Goal: Communication & Community: Answer question/provide support

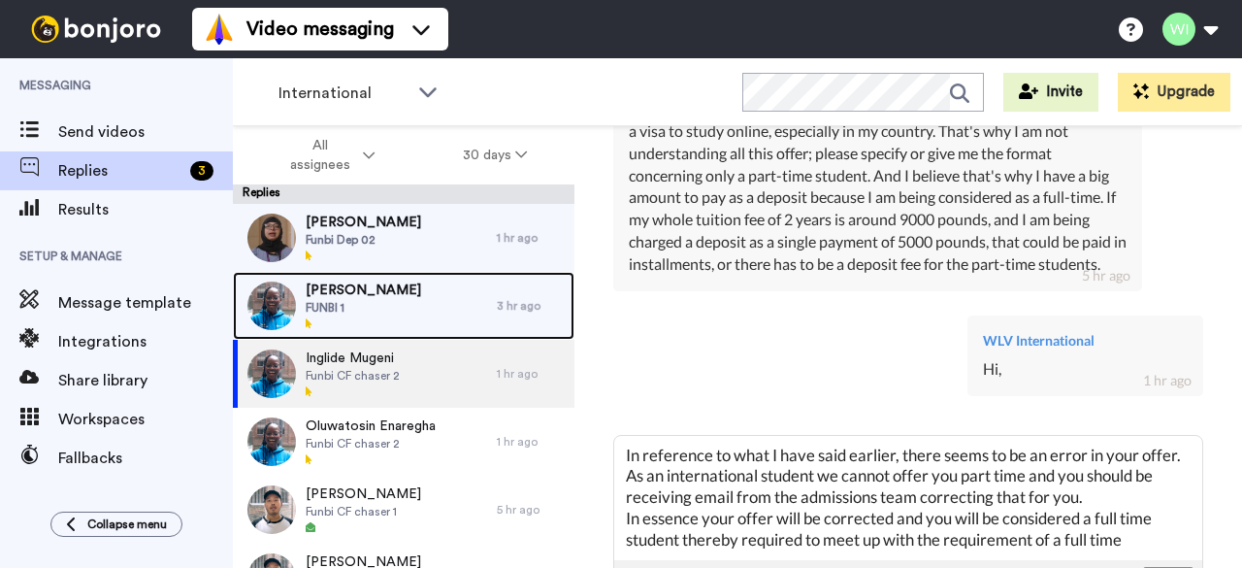
click at [363, 312] on span "FUNBI 1" at bounding box center [364, 308] width 116 height 16
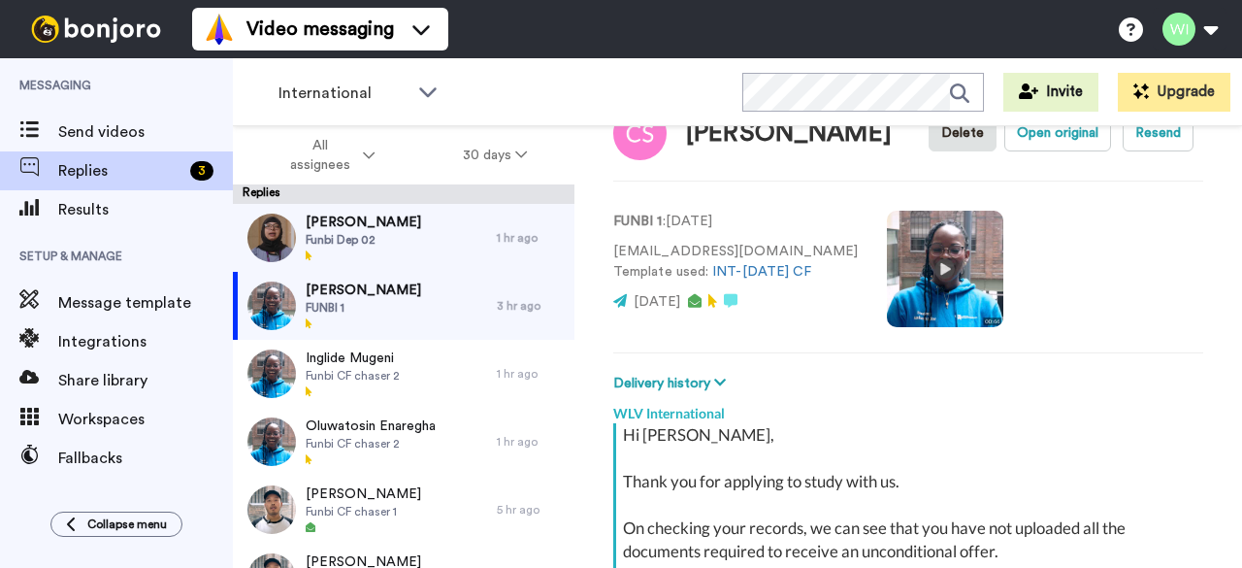
scroll to position [317, 0]
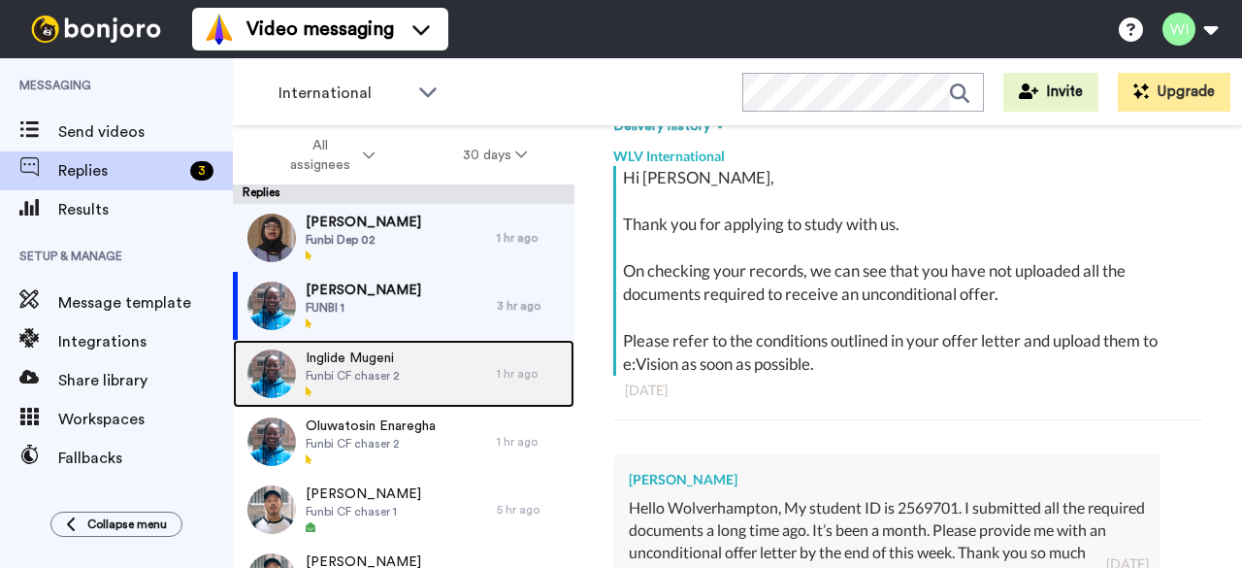
click at [387, 382] on span "Funbi CF chaser 2" at bounding box center [353, 376] width 94 height 16
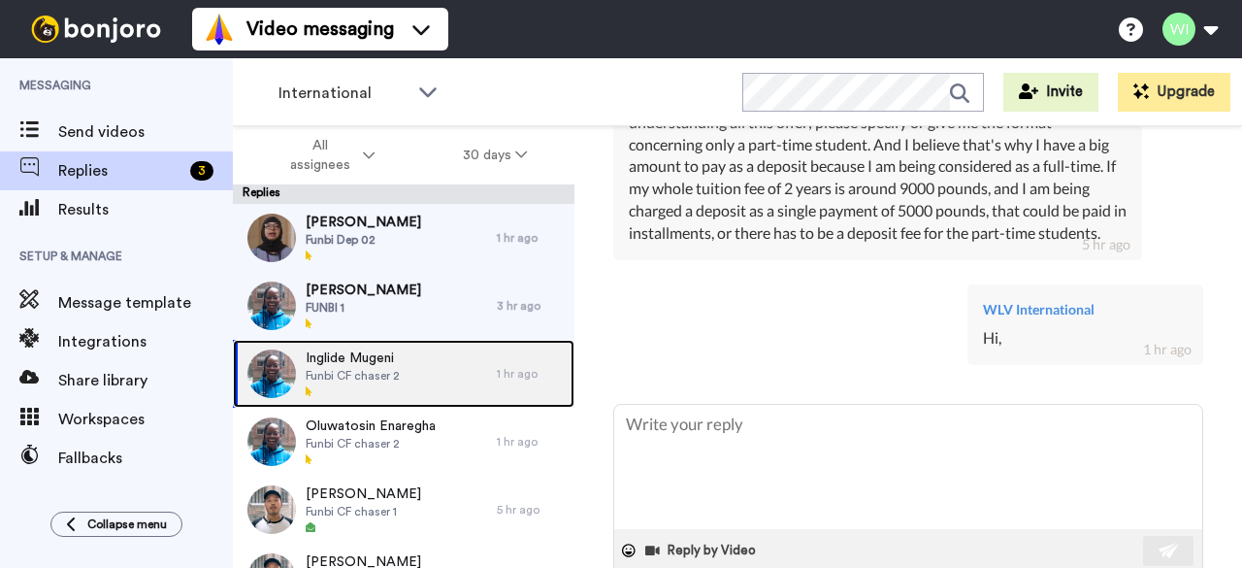
scroll to position [2075, 0]
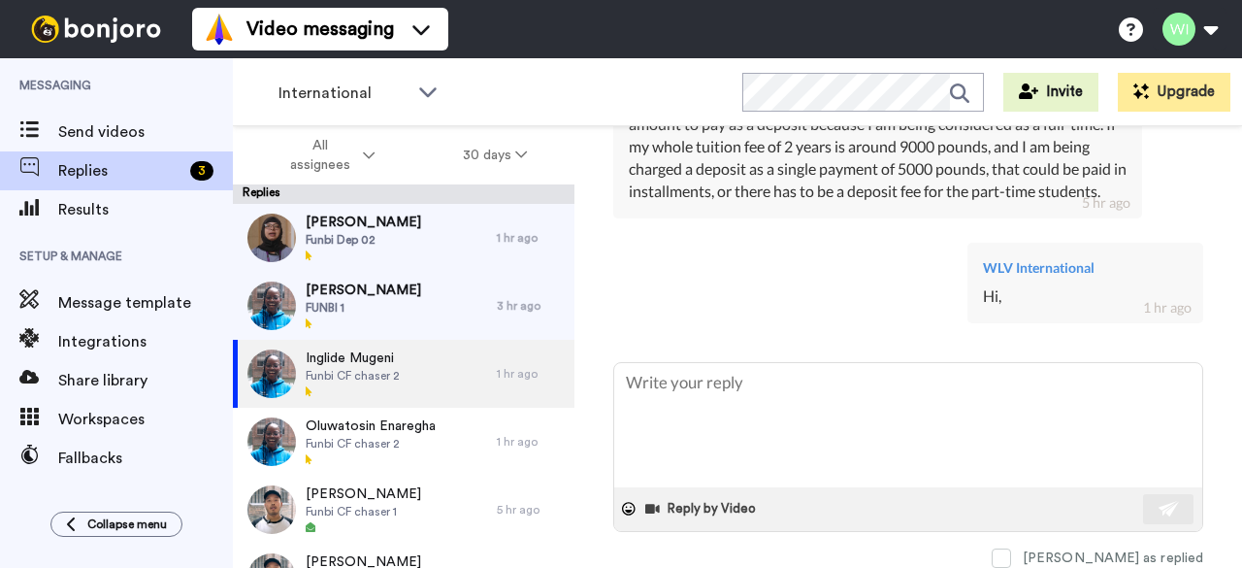
click at [849, 312] on div "WLV International Hi, 1 hr ago" at bounding box center [908, 280] width 590 height 105
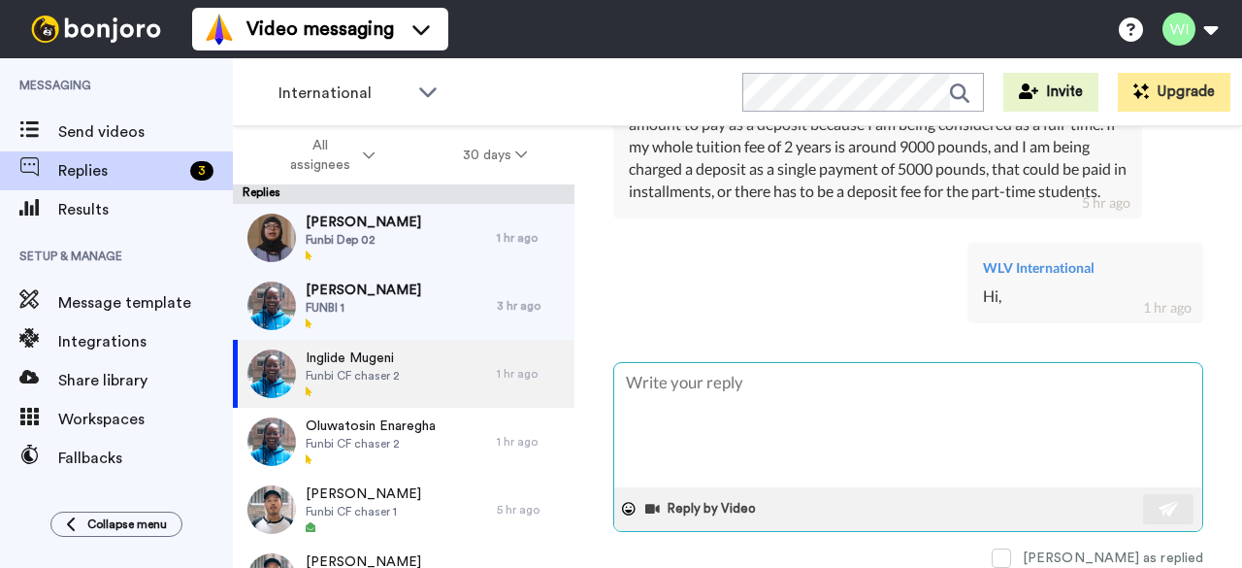
click at [842, 389] on textarea at bounding box center [908, 425] width 588 height 124
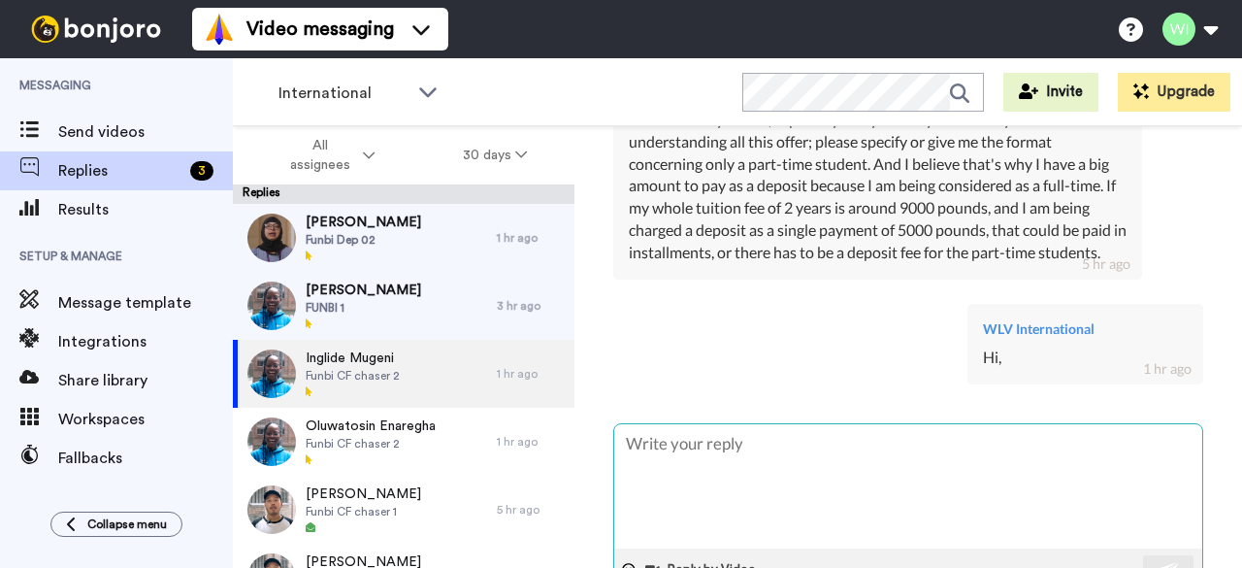
scroll to position [1989, 0]
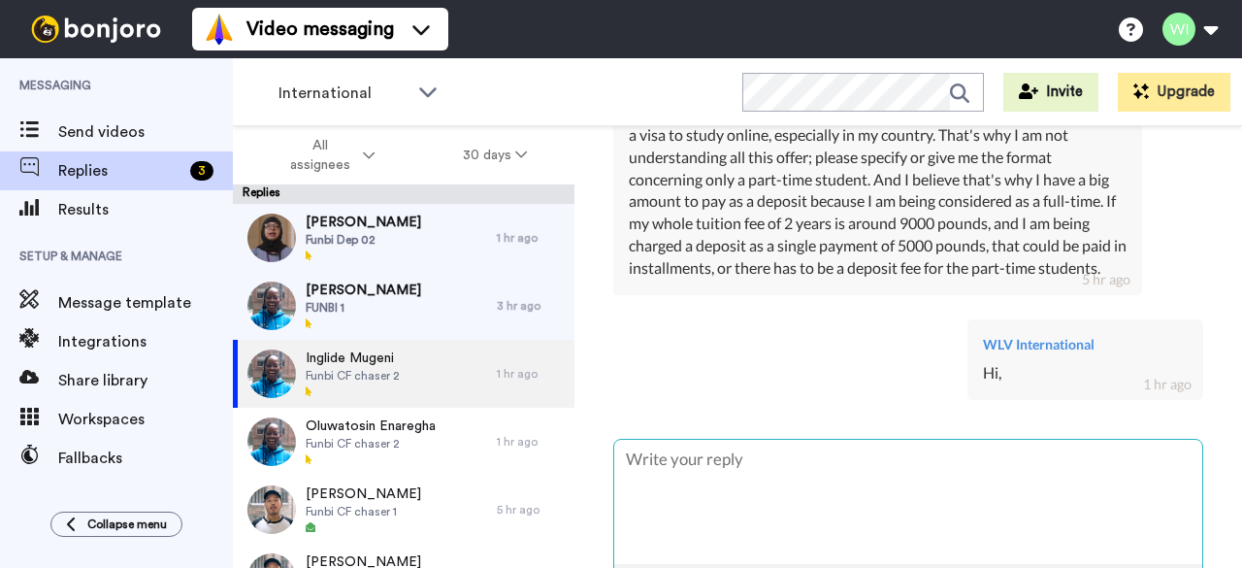
type textarea "x"
type textarea "I"
type textarea "x"
type textarea "In"
type textarea "x"
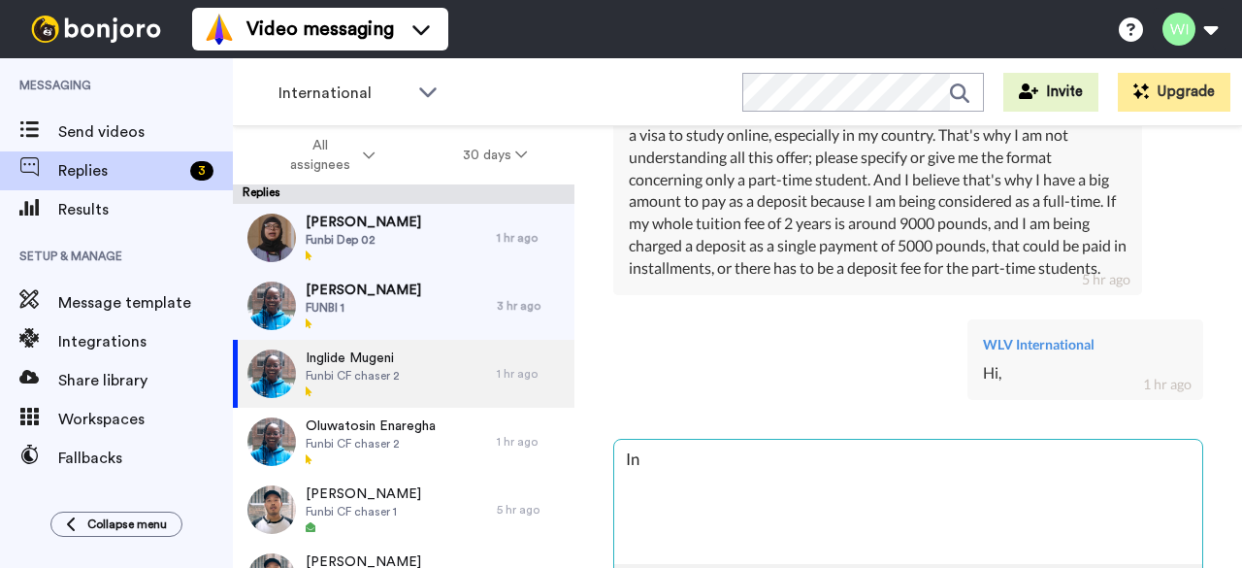
type textarea "In"
type textarea "x"
type textarea "In r"
type textarea "x"
type textarea "In ref"
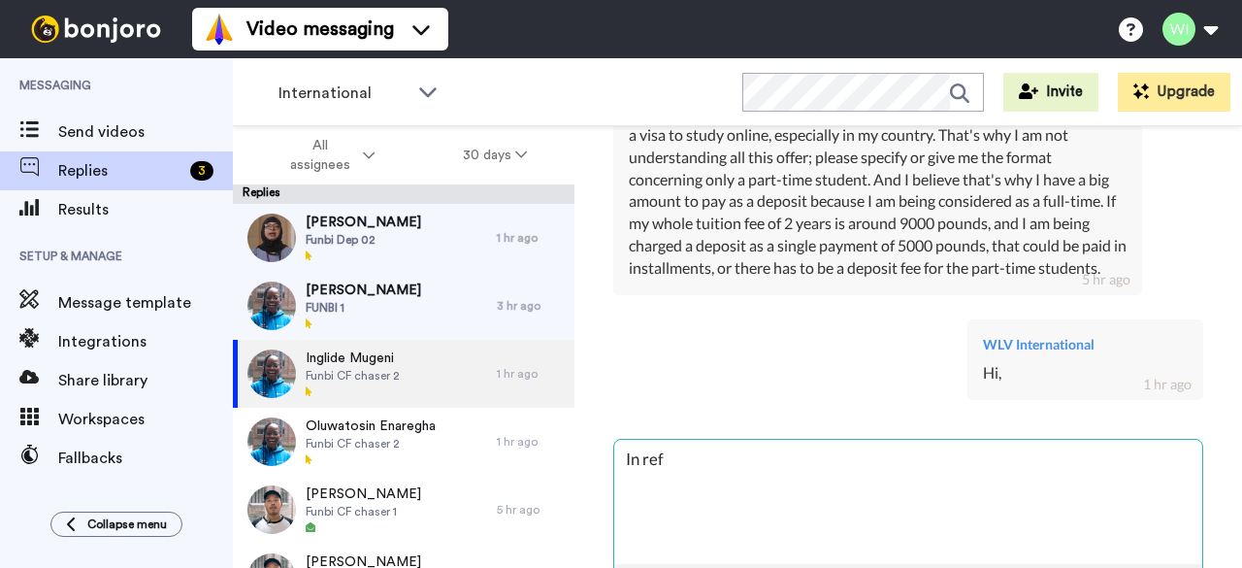
type textarea "x"
type textarea "In refe"
type textarea "x"
type textarea "In refer"
type textarea "x"
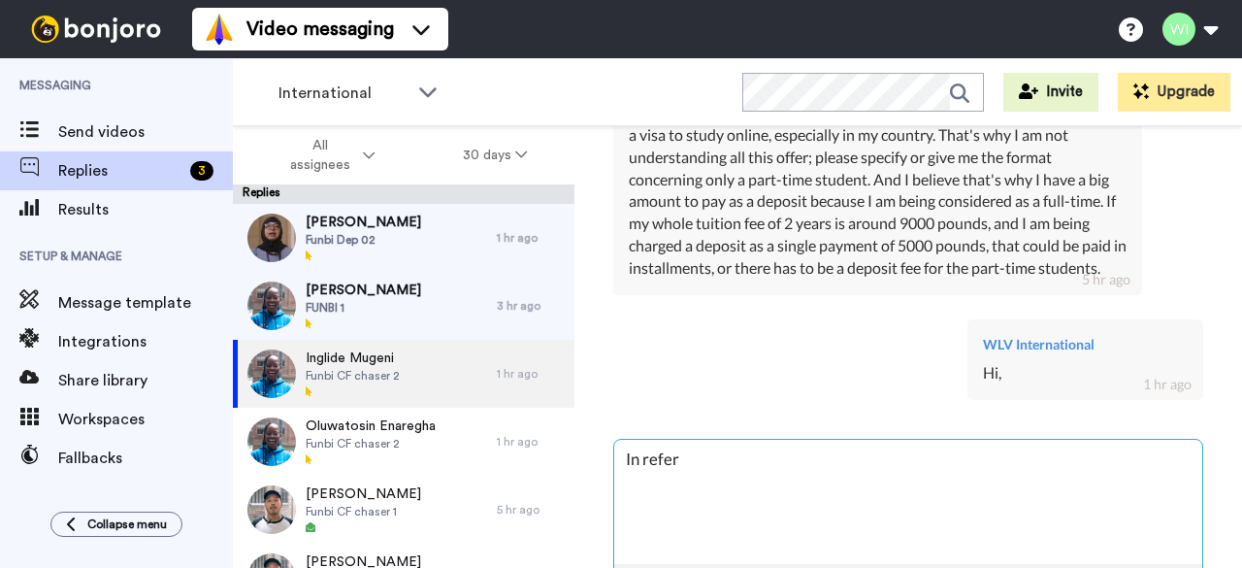
type textarea "In refere"
type textarea "x"
type textarea "In referen"
type textarea "x"
type textarea "In referenc"
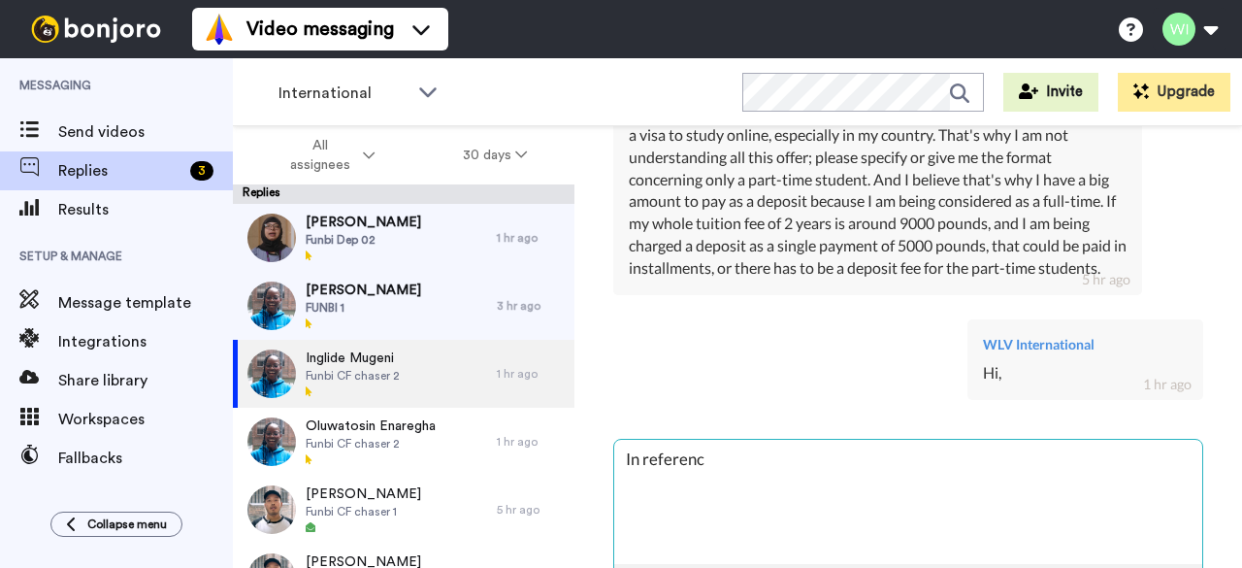
type textarea "x"
type textarea "In reference"
type textarea "x"
type textarea "In reference"
type textarea "x"
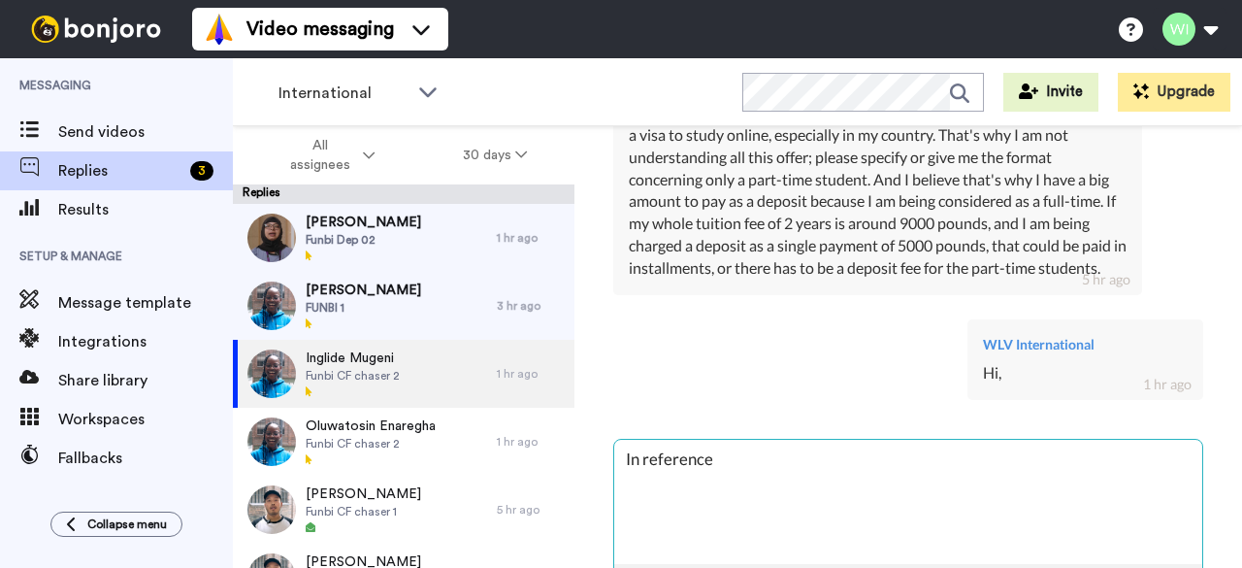
type textarea "In reference t"
type textarea "x"
type textarea "In reference to"
type textarea "x"
type textarea "In reference to"
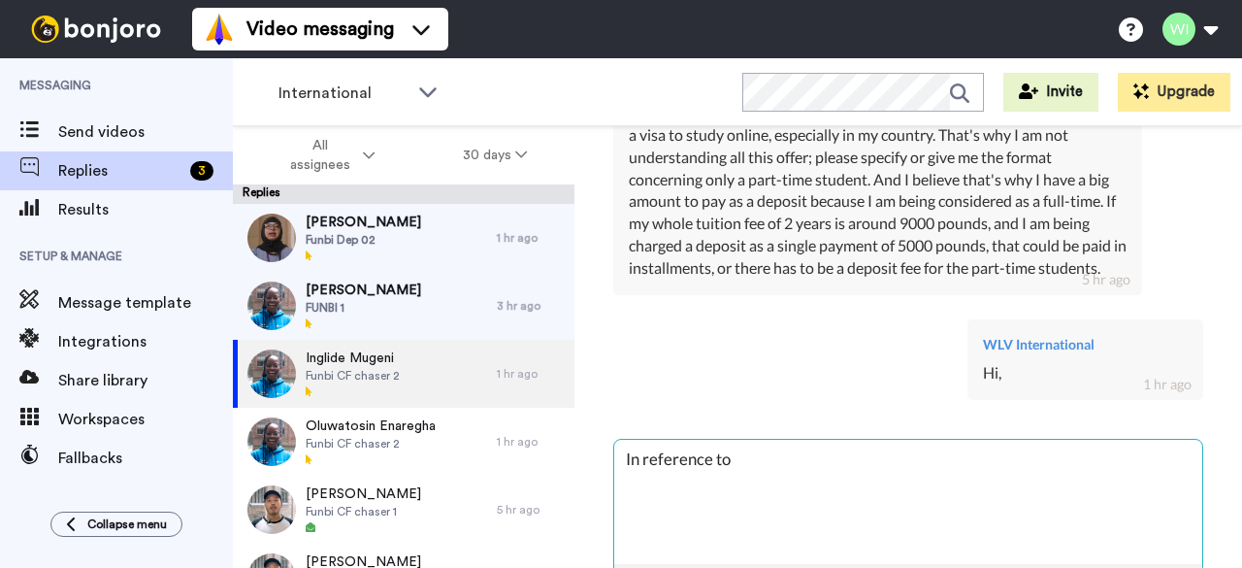
type textarea "x"
type textarea "In reference to w"
type textarea "x"
type textarea "In reference to wh"
type textarea "x"
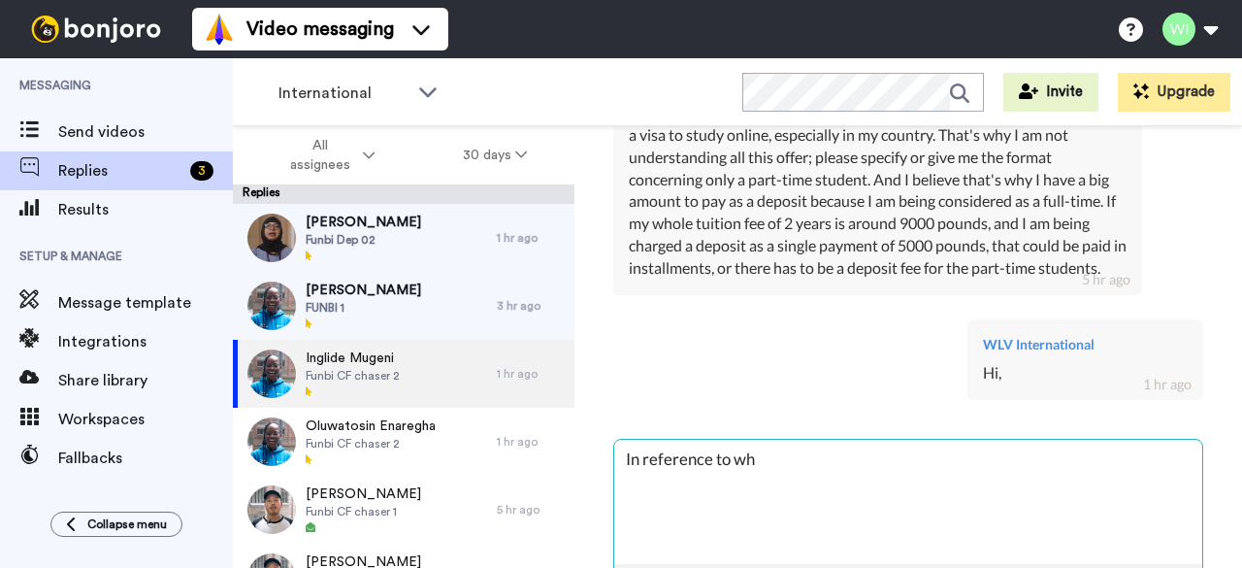
type textarea "In reference to wha"
type textarea "x"
type textarea "In reference to what"
type textarea "x"
type textarea "In reference to what"
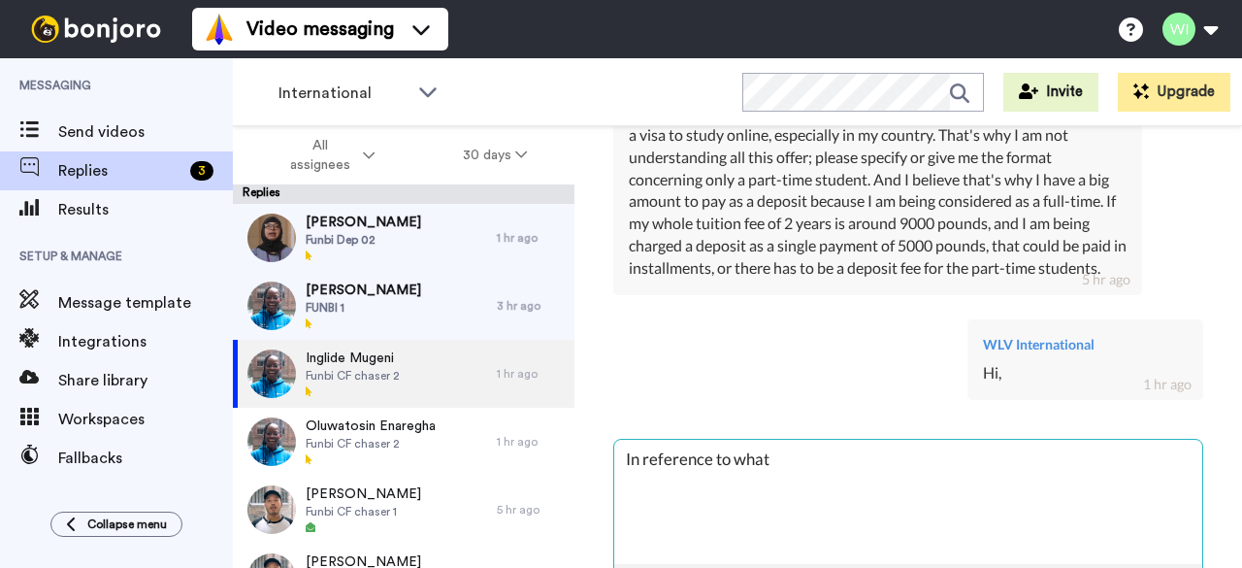
type textarea "x"
type textarea "In reference to what i"
type textarea "x"
type textarea "In reference to what i"
type textarea "x"
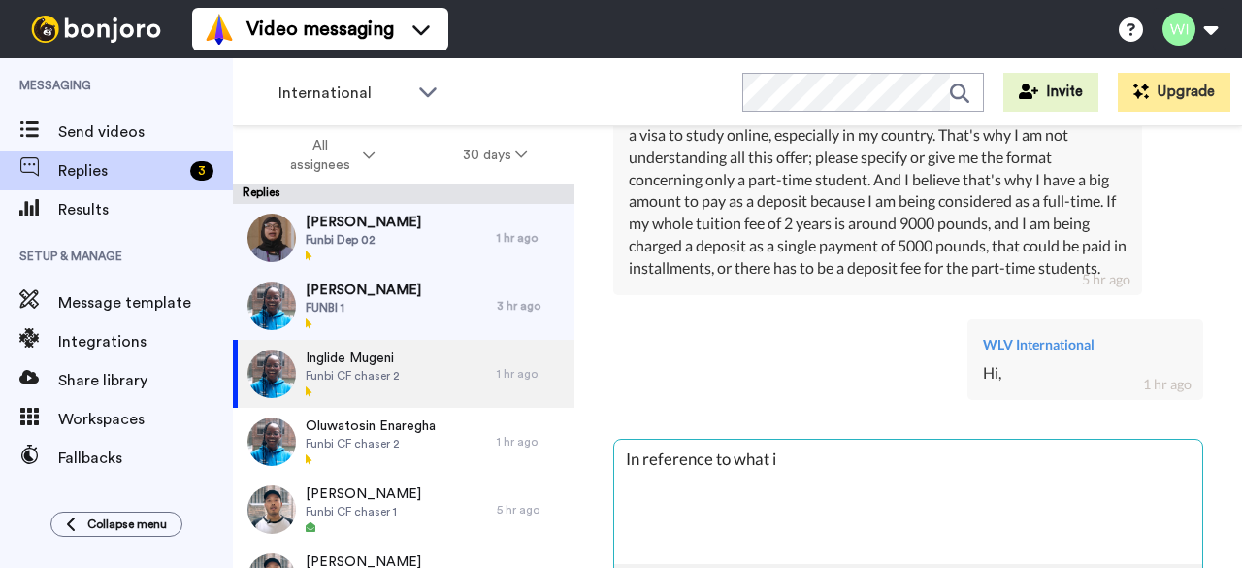
type textarea "In reference to what i"
type textarea "x"
type textarea "In reference to what"
type textarea "x"
type textarea "In reference to what"
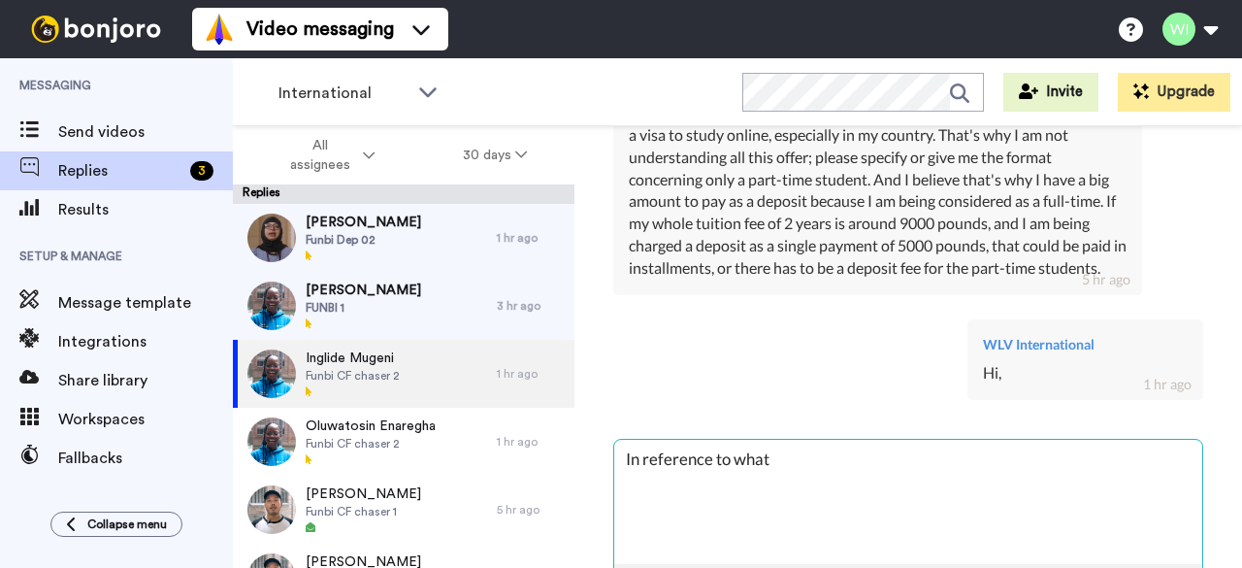
type textarea "x"
type textarea "In reference to what"
type textarea "x"
type textarea "In reference to what i"
type textarea "x"
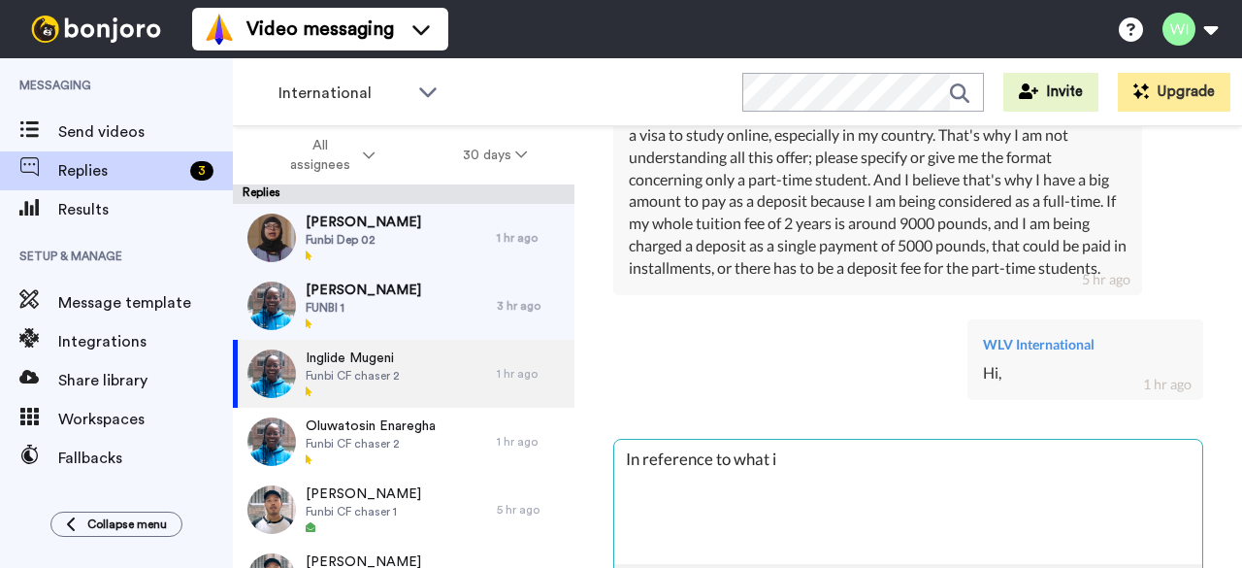
type textarea "In reference to what i"
type textarea "x"
type textarea "In reference to what i h"
type textarea "x"
type textarea "In reference to what i ha"
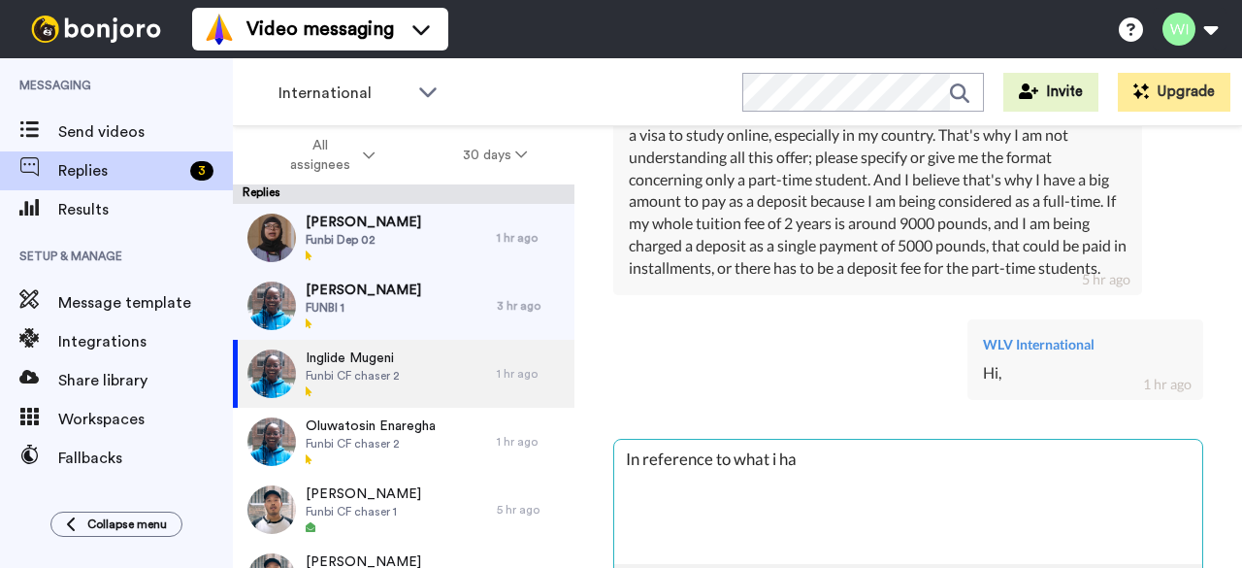
type textarea "x"
type textarea "In reference to what i hac"
type textarea "x"
type textarea "In reference to what i ha"
type textarea "x"
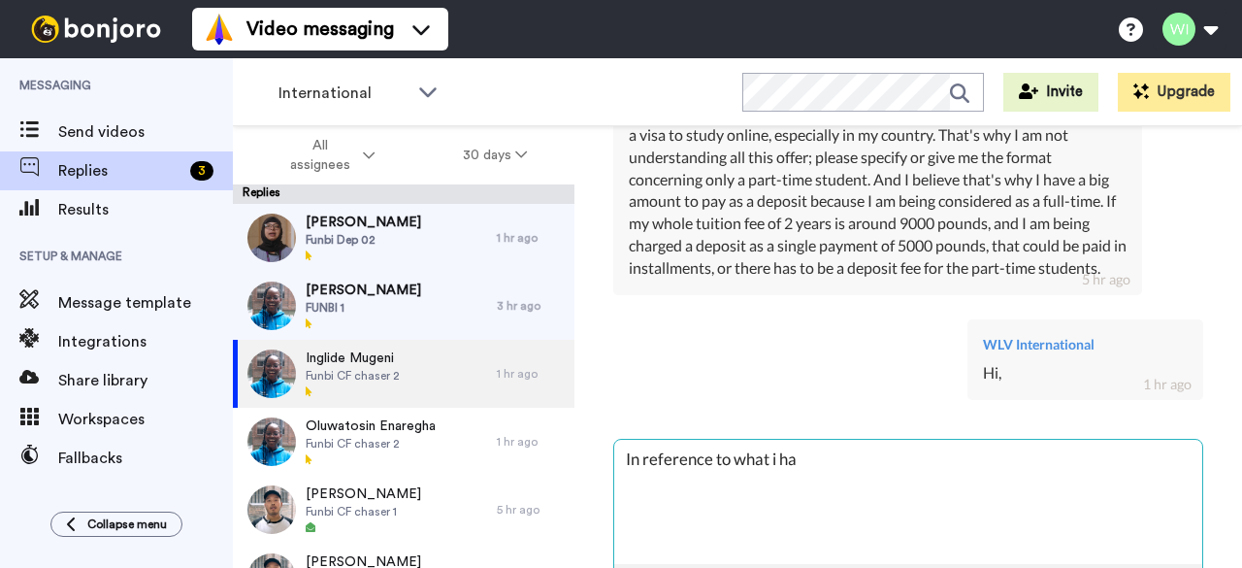
type textarea "In reference to what i hav"
type textarea "x"
type textarea "In reference to what i have"
type textarea "x"
type textarea "In reference to what i have"
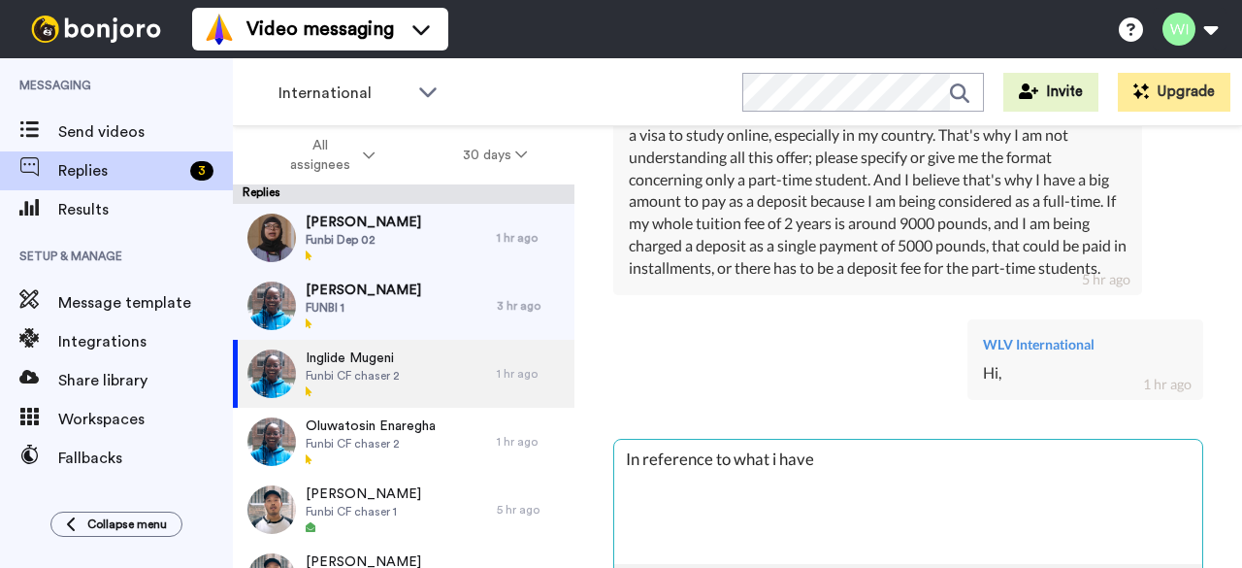
type textarea "x"
type textarea "In reference to what i have s"
type textarea "x"
type textarea "In reference to what i have sa"
type textarea "x"
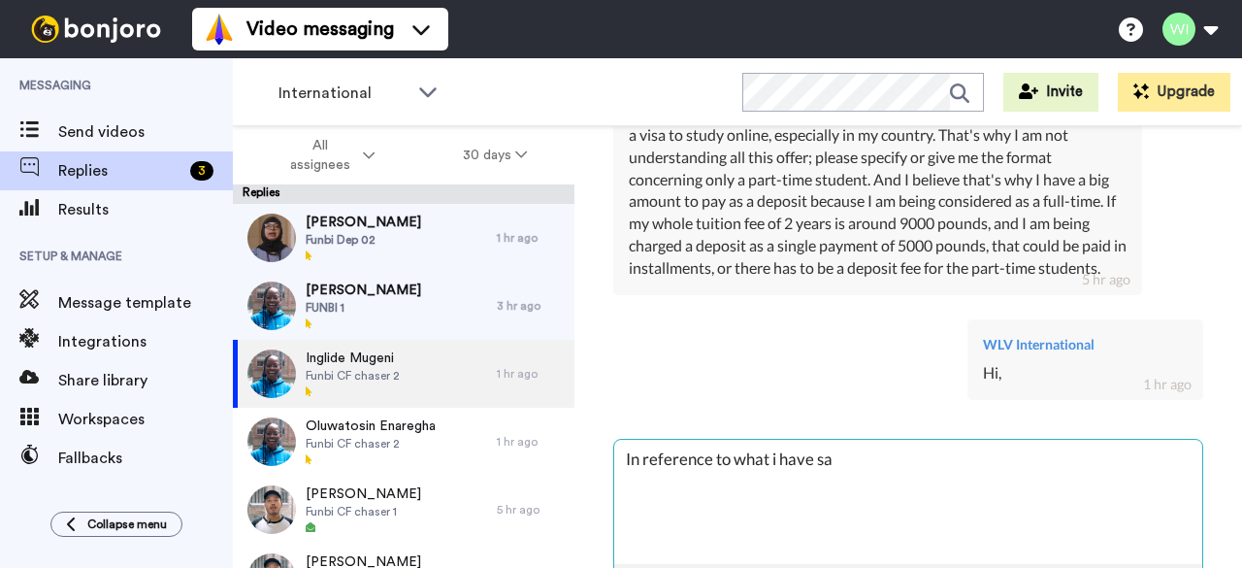
type textarea "In reference to what i have sai"
type textarea "x"
type textarea "In reference to what i have said"
type textarea "x"
type textarea "In reference to what i have said"
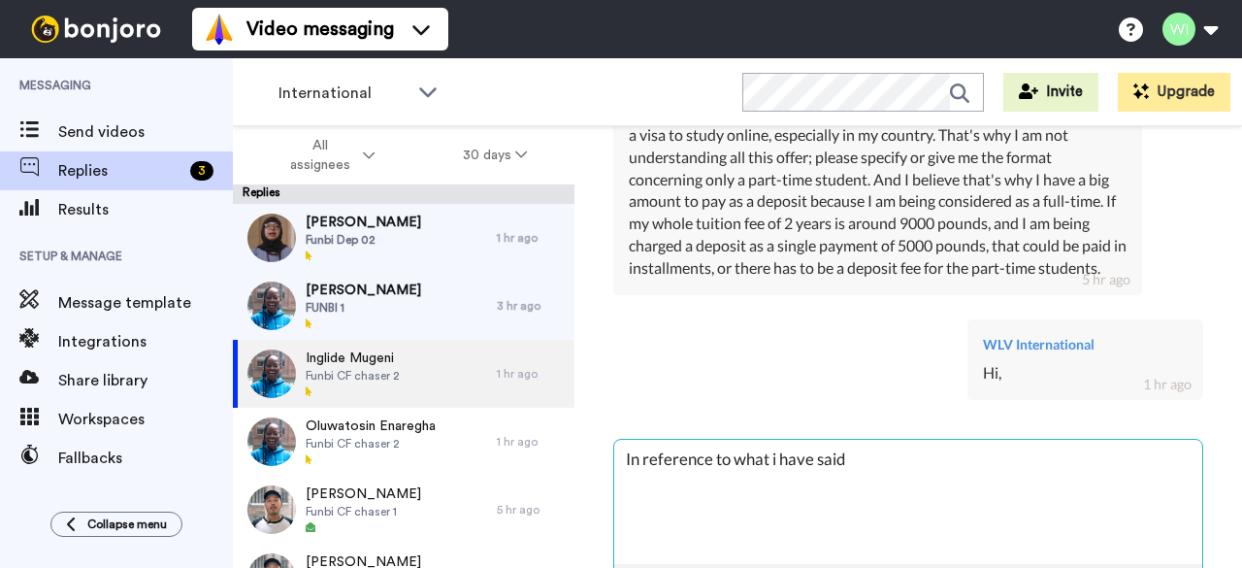
type textarea "x"
type textarea "In reference to what i have said e"
type textarea "x"
type textarea "In reference to what i have said ea"
type textarea "x"
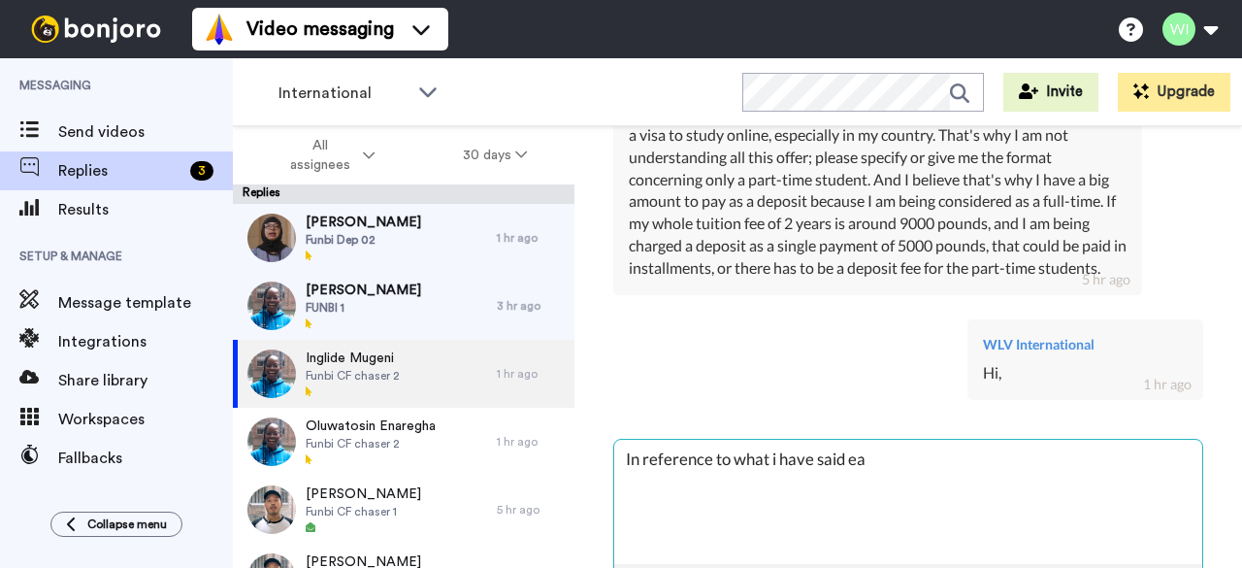
type textarea "In reference to what i have said ear"
type textarea "x"
type textarea "In reference to what i have said [PERSON_NAME]"
type textarea "x"
type textarea "In reference to what i have said [PERSON_NAME]"
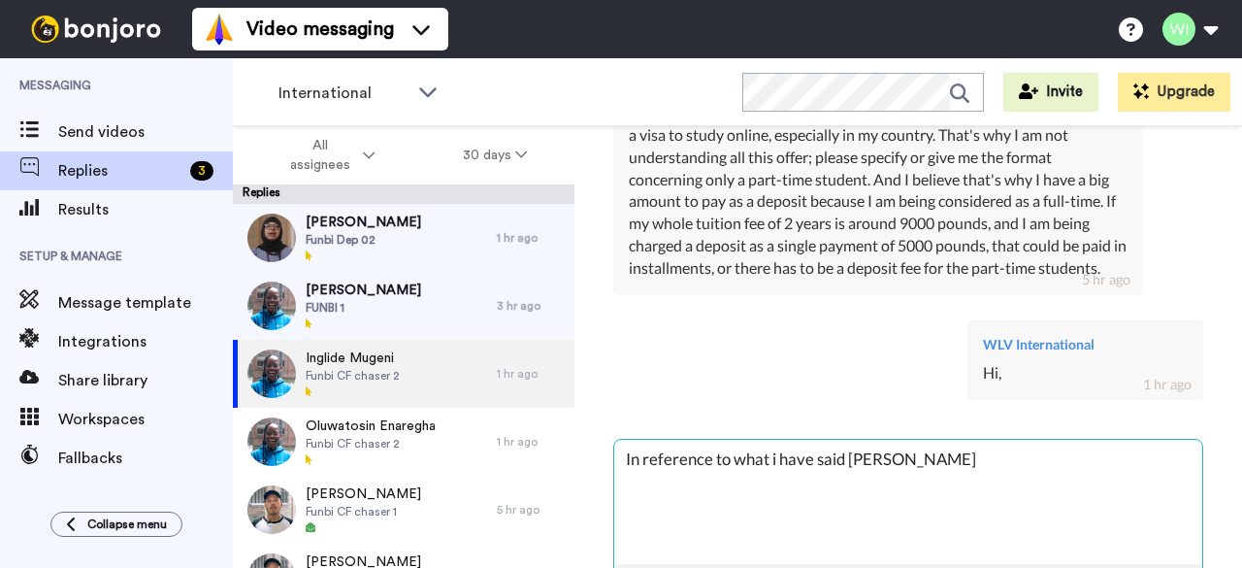
type textarea "x"
type textarea "In reference to what i have said earlier"
type textarea "x"
type textarea "In reference to what i have said earlier"
type textarea "x"
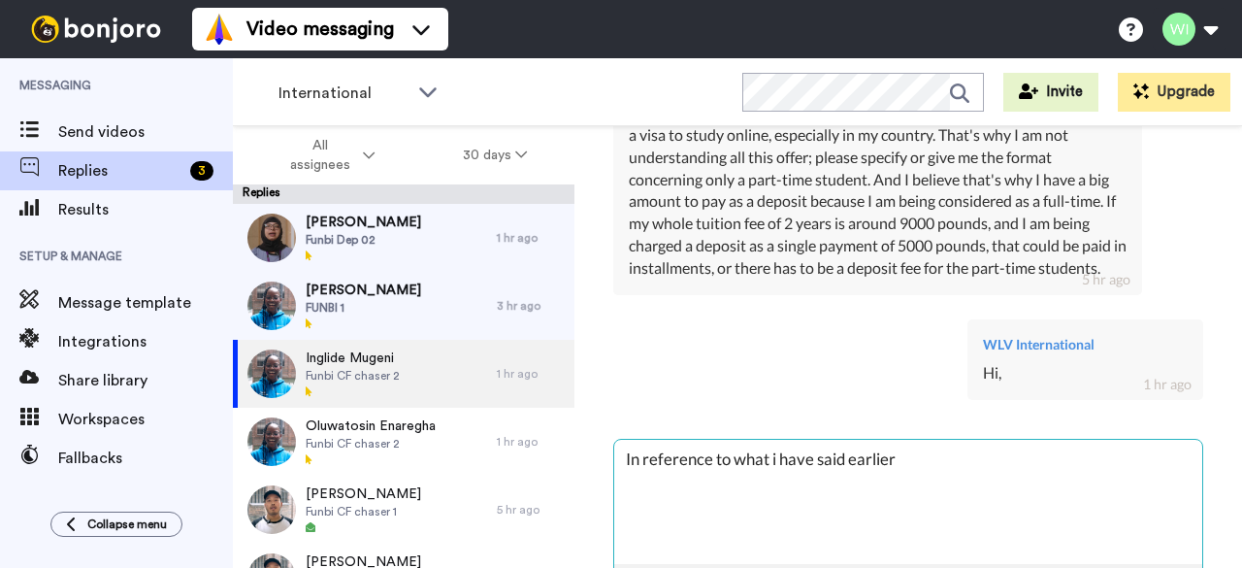
type textarea "In reference to what i have said earlier"
type textarea "x"
type textarea "In reference to what i have said earlier,"
type textarea "x"
type textarea "In reference to what i have said earlier,"
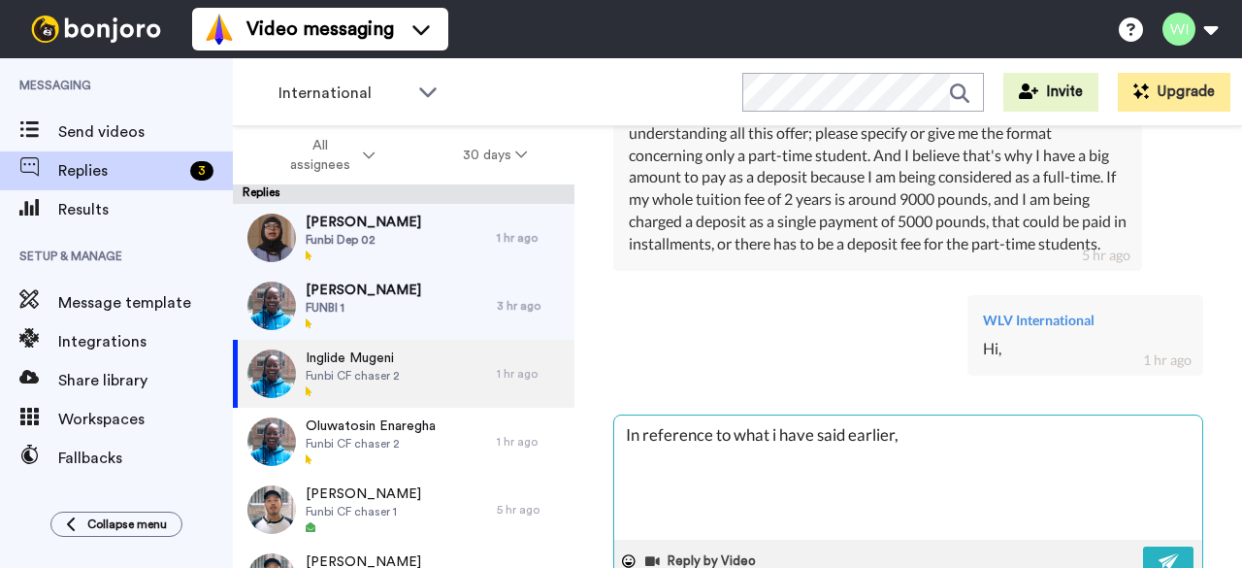
scroll to position [2075, 0]
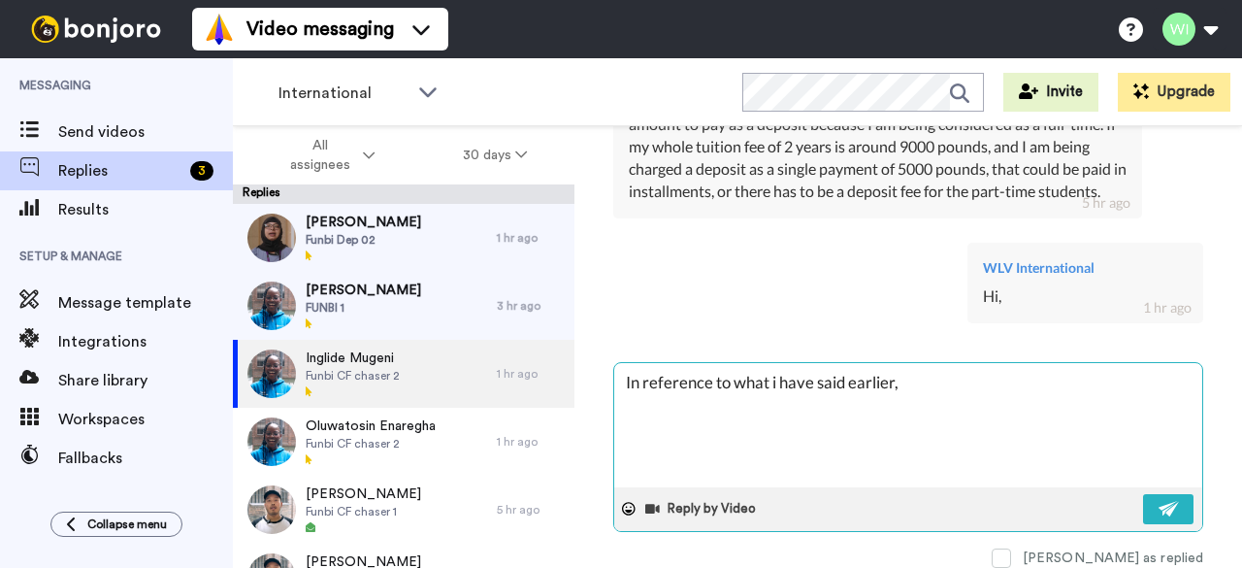
type textarea "x"
type textarea "In reference to what i have said earlier, t"
type textarea "x"
type textarea "In reference to what i have said earlier, th"
type textarea "x"
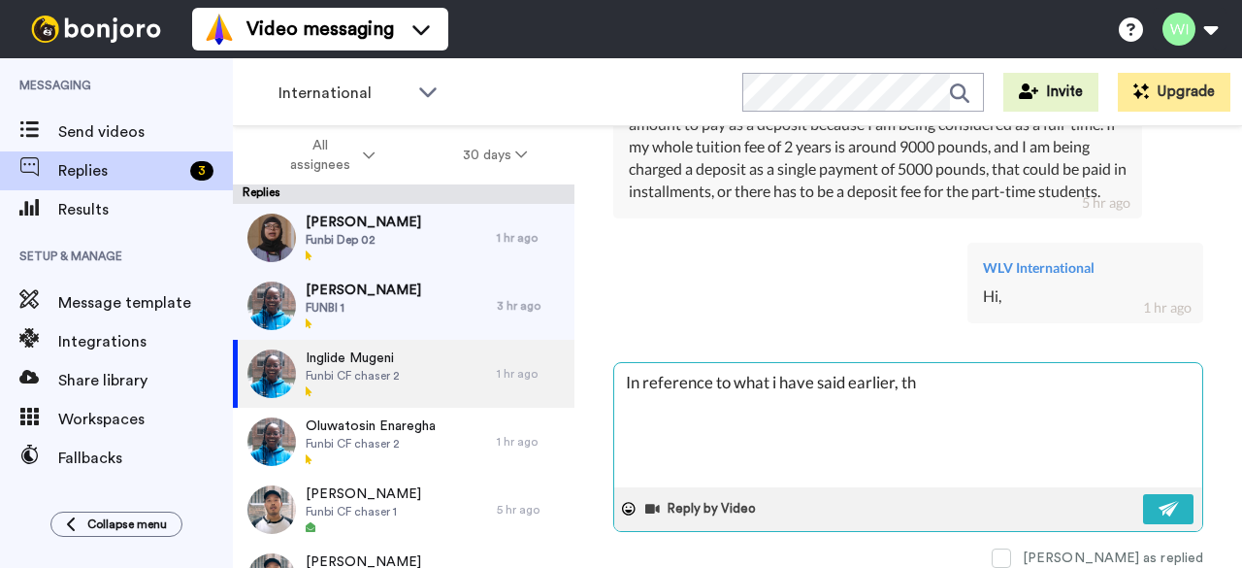
type textarea "In reference to what i have said earlier, the"
type textarea "x"
type textarea "In reference to what i have said earlier, ther"
type textarea "x"
type textarea "In reference to what i have said earlier, ther e"
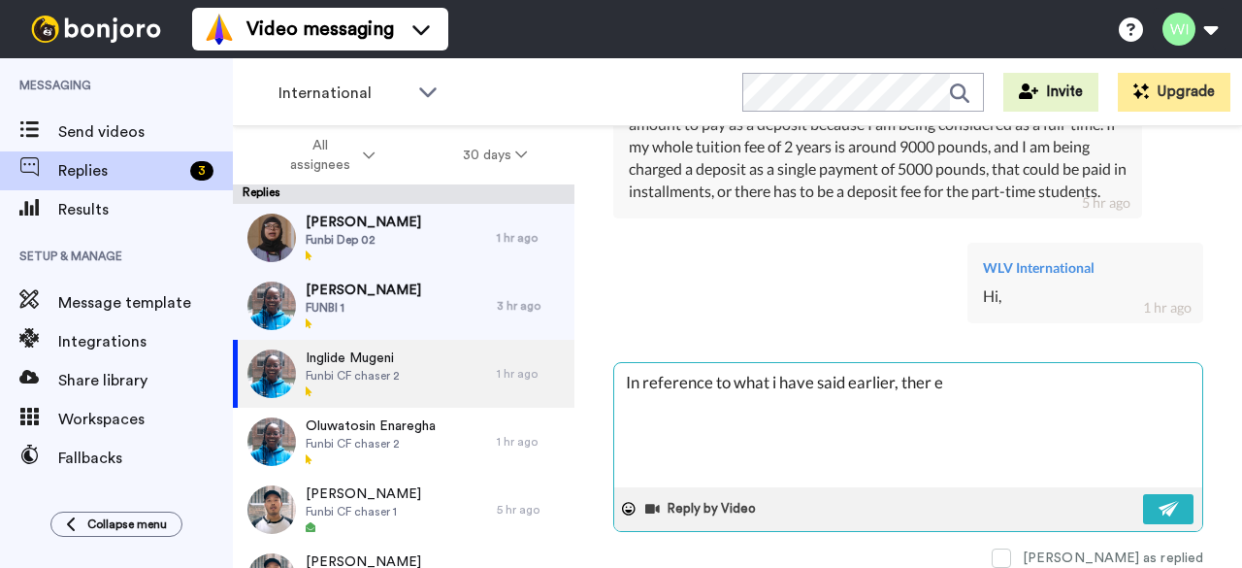
type textarea "x"
type textarea "In reference to what i have said earlier, ther ew"
type textarea "x"
type textarea "In reference to what i have said earlier, ther [PERSON_NAME]"
type textarea "x"
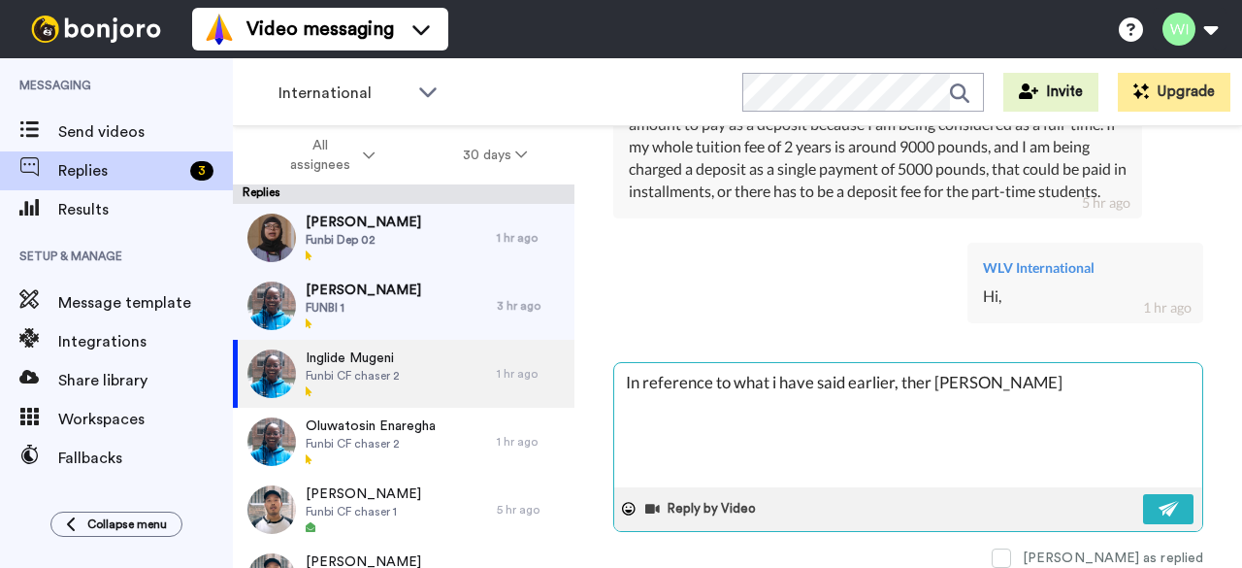
type textarea "In reference to what i have said earlier, ther ew"
type textarea "x"
type textarea "In reference to what i have said earlier, ther e"
type textarea "x"
type textarea "In reference to what i have said earlier, ther"
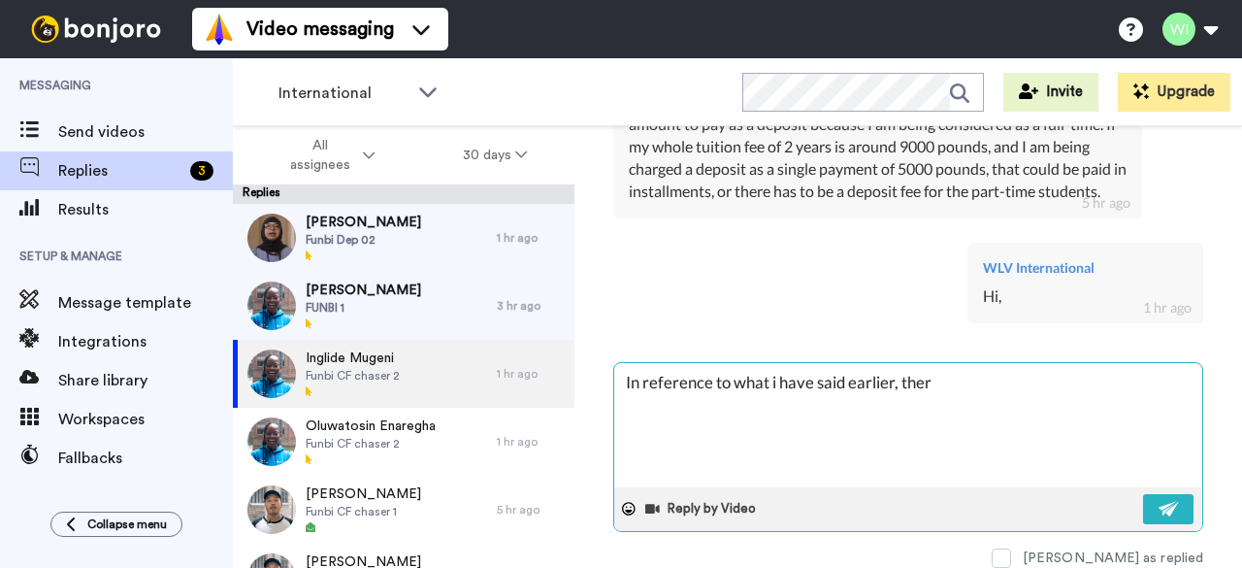
type textarea "x"
type textarea "In reference to what i have said earlier, ther"
type textarea "x"
type textarea "In reference to what i have said earlier, the"
type textarea "x"
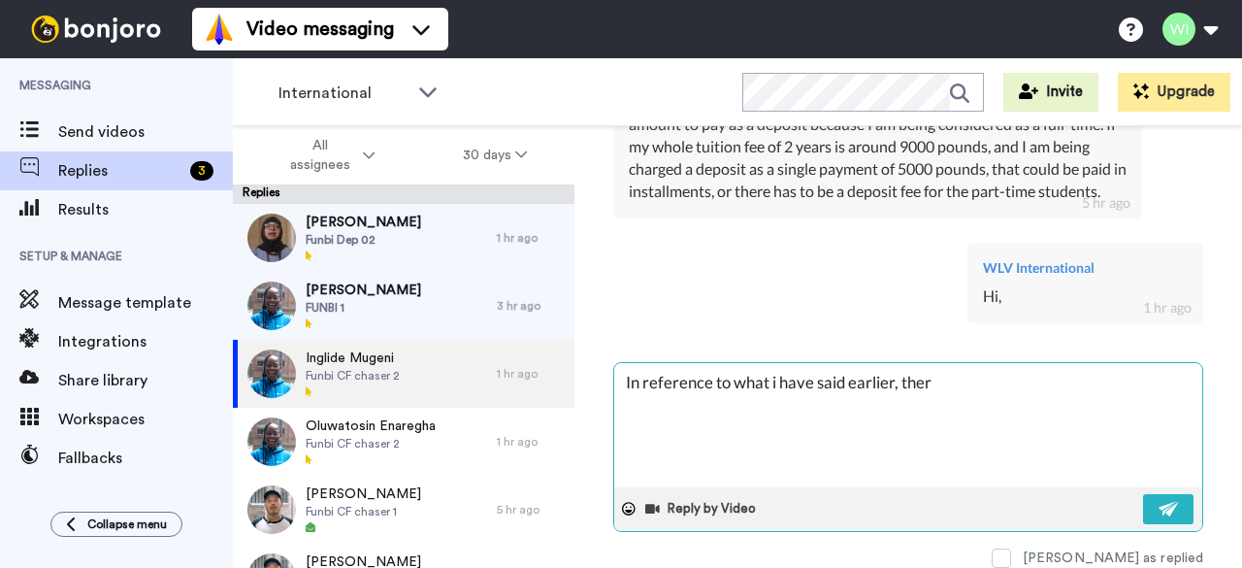
type textarea "In reference to what i have said earlier, there"
type textarea "x"
type textarea "In reference to what i have said earlier, there"
type textarea "x"
type textarea "In reference to what i have said earlier, there s"
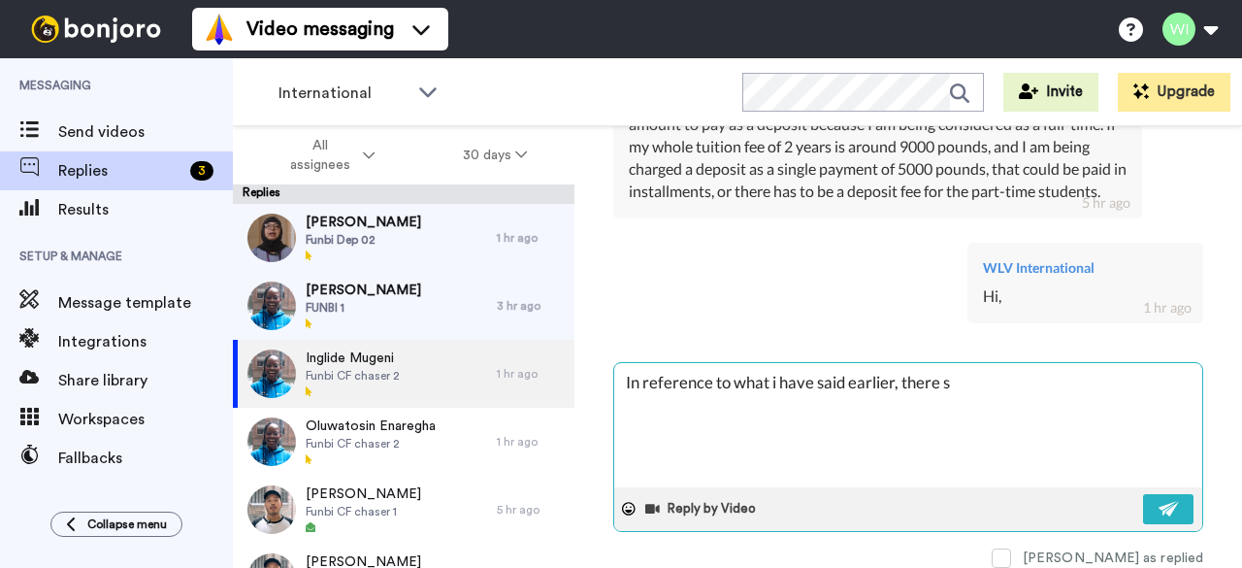
type textarea "x"
type textarea "In reference to what i have said earlier, there se"
type textarea "x"
type textarea "In reference to what i have said earlier, there see"
type textarea "x"
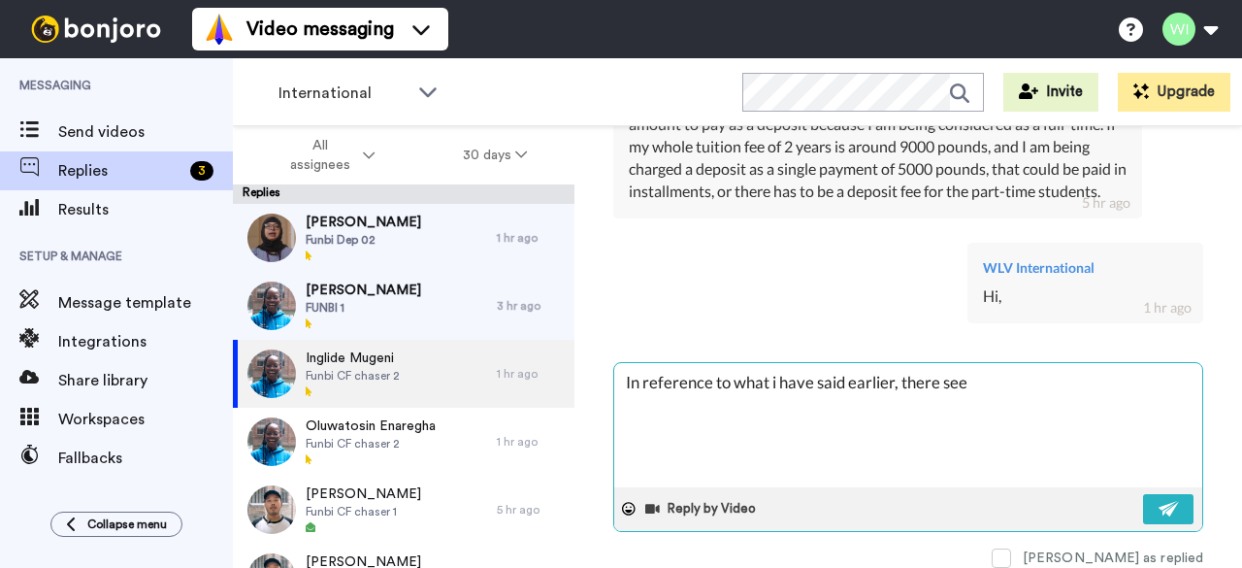
type textarea "In reference to what i have said earlier, there seem"
type textarea "x"
type textarea "In reference to what i have said earlier, there seems"
type textarea "x"
type textarea "In reference to what i have said earlier, there seems"
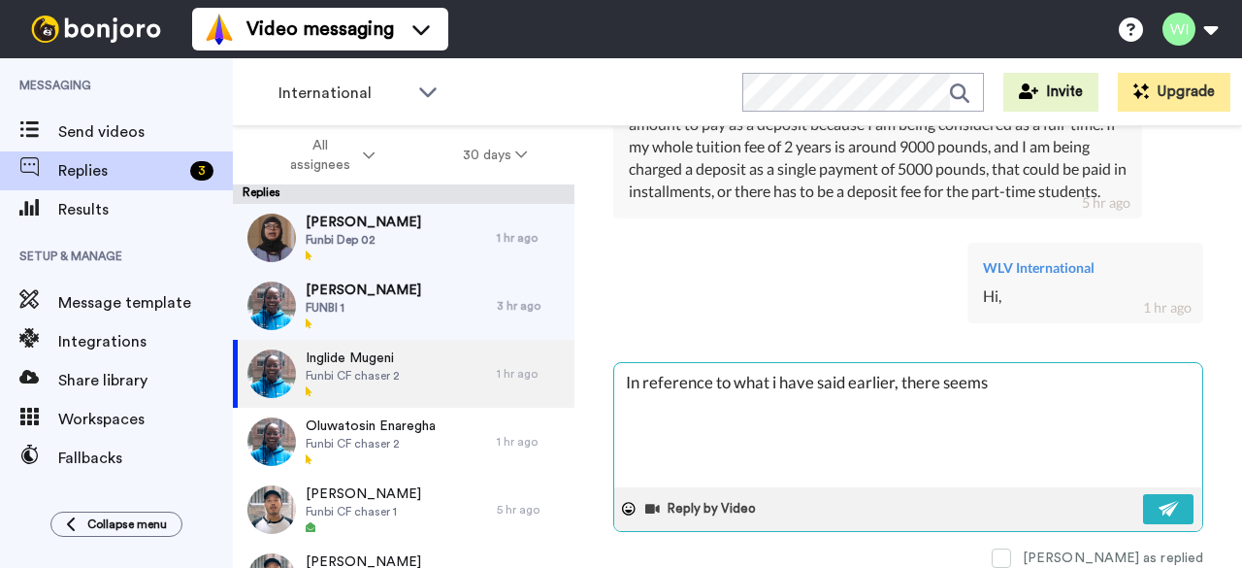
type textarea "x"
type textarea "In reference to what i have said earlier, there seems t"
type textarea "x"
type textarea "In reference to what i have said earlier, there seems to"
type textarea "x"
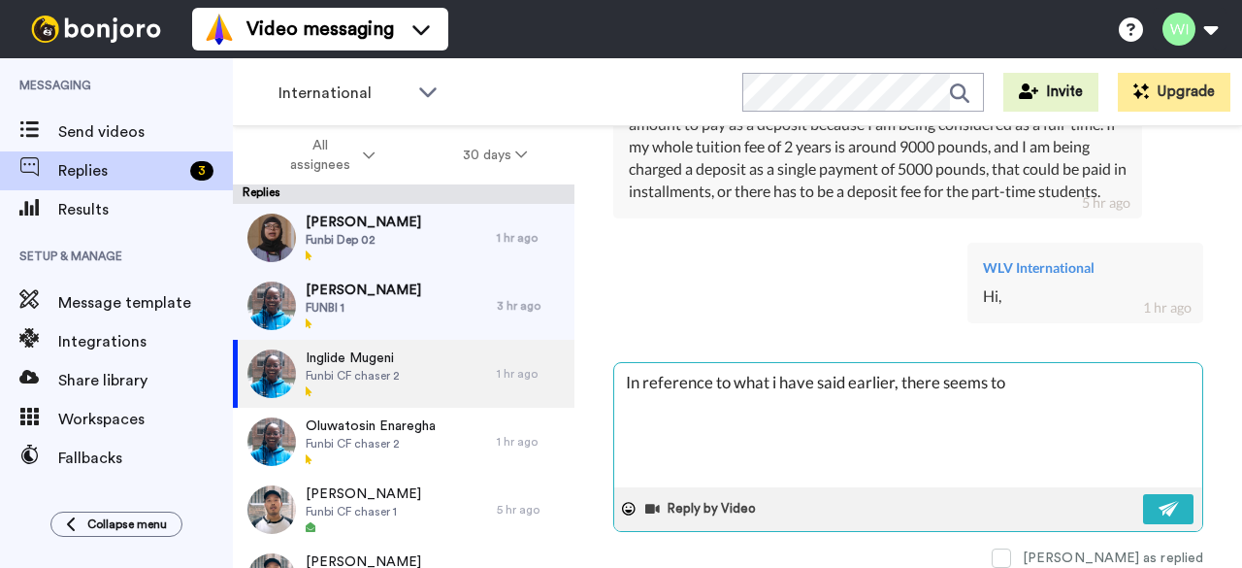
type textarea "In reference to what i have said earlier, there seems to"
type textarea "x"
type textarea "In reference to what i have said earlier, there seems to b"
type textarea "x"
type textarea "In reference to what i have said earlier, there seems to be"
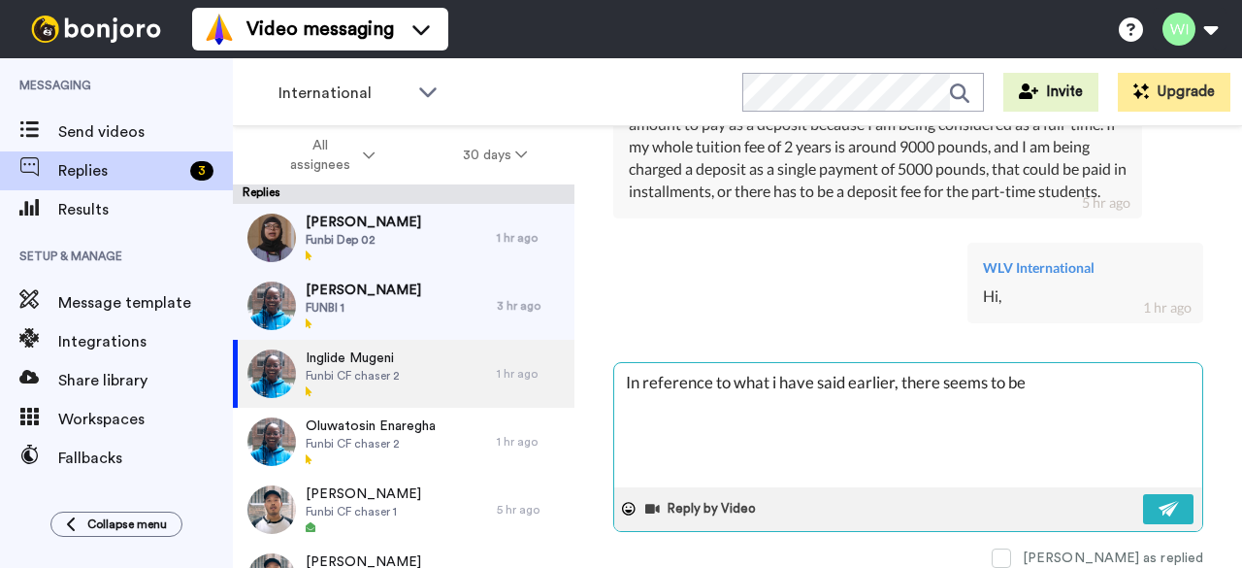
type textarea "x"
type textarea "In reference to what i have said earlier, there seems to be"
type textarea "x"
type textarea "In reference to what i have said earlier, there seems to be an"
type textarea "x"
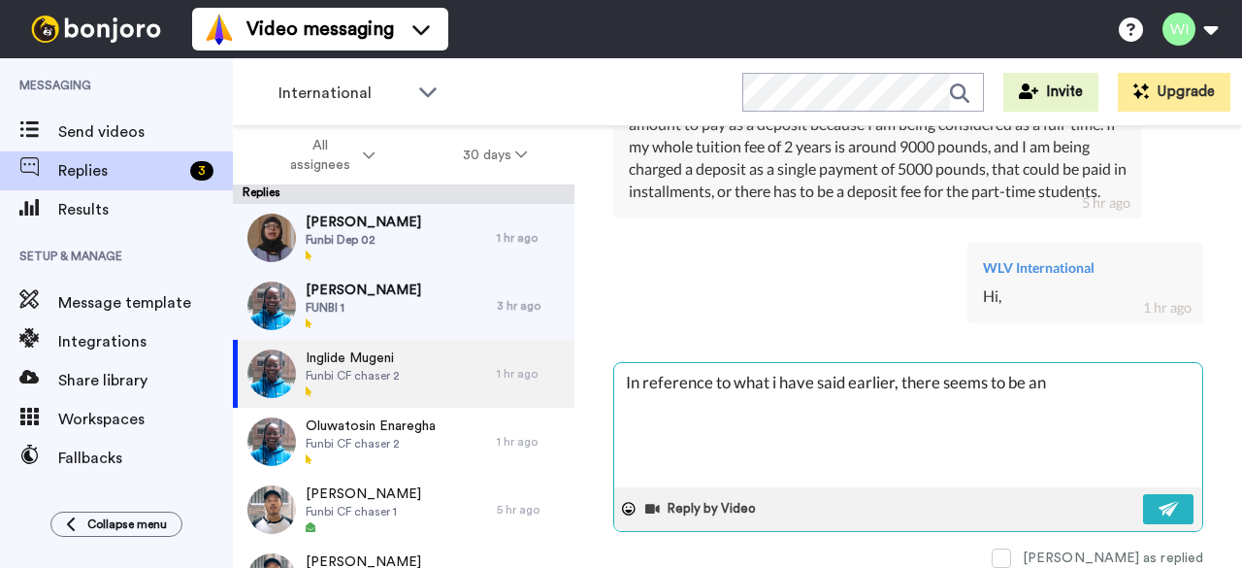
type textarea "In reference to what i have said earlier, there seems to be an"
type textarea "x"
type textarea "In reference to what i have said earlier, there seems to be an e"
type textarea "x"
type textarea "In reference to what i have said earlier, there seems to be an er"
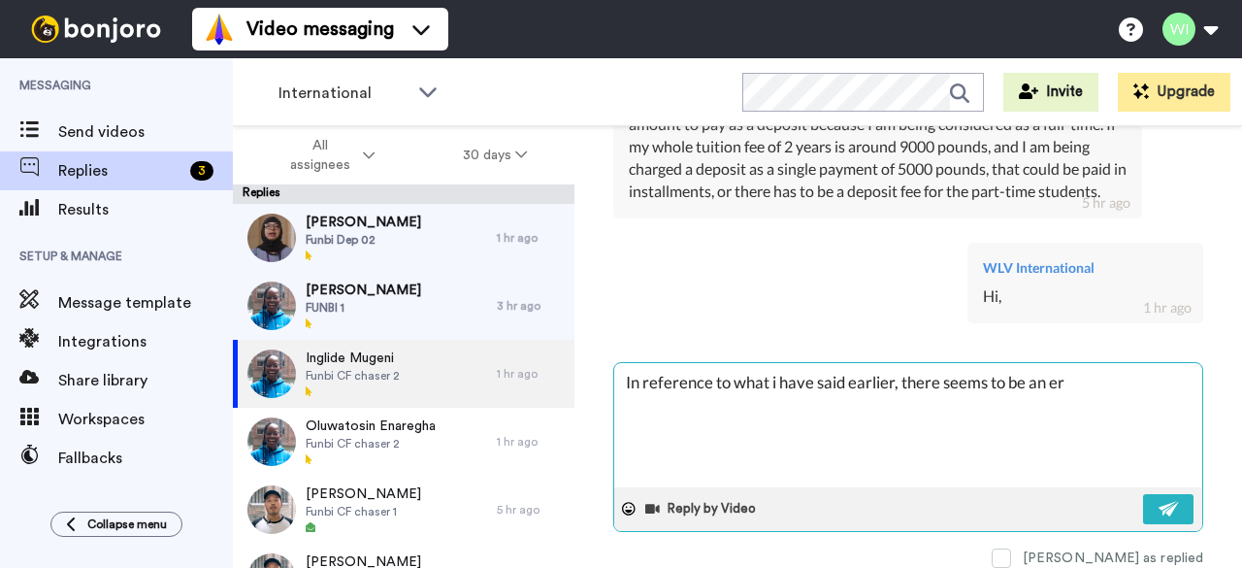
type textarea "x"
type textarea "In reference to what i have said earlier, there seems to be an err"
type textarea "x"
type textarea "In reference to what i have said earlier, there seems to be an erro"
type textarea "x"
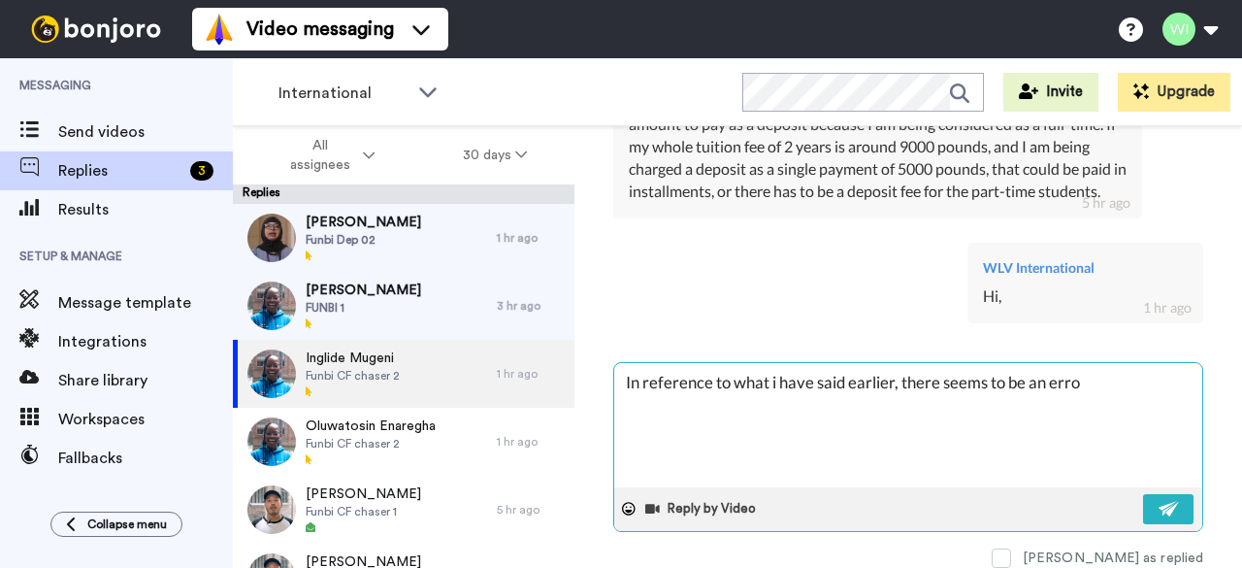
type textarea "In reference to what i have said earlier, there seems to be an error"
type textarea "x"
type textarea "In reference to what i have said earlier, there seems to be an error"
type textarea "x"
type textarea "In reference to what i have said earlier, there seems to be an error wi"
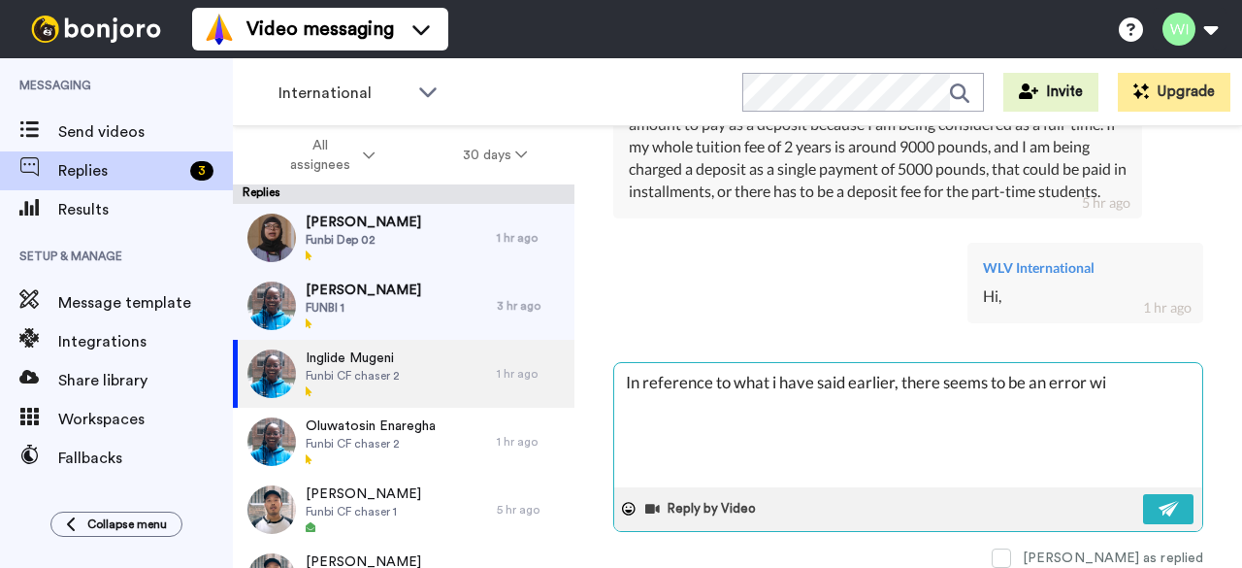
type textarea "x"
type textarea "In reference to what i have said earlier, there seems to be an error wit"
type textarea "x"
type textarea "In reference to what i have said earlier, there seems to be an error with"
type textarea "x"
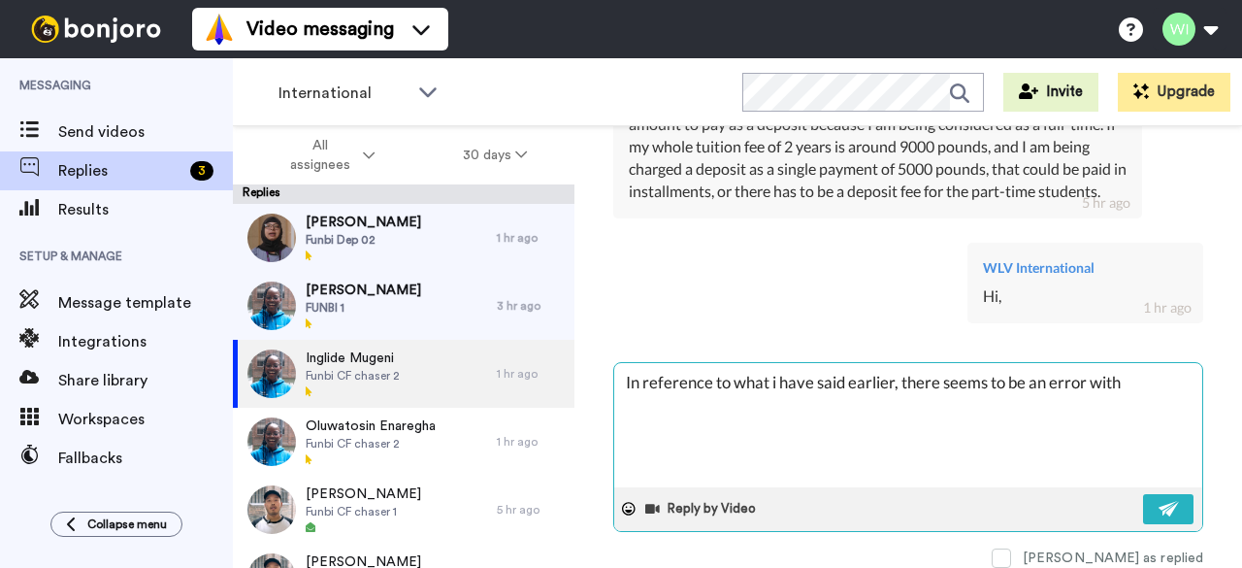
type textarea "In reference to what i have said earlier, there seems to be an error with"
type textarea "x"
type textarea "In reference to what i have said earlier, there seems to be an error with y"
type textarea "x"
type textarea "In reference to what i have said earlier, there seems to be an error with [PERS…"
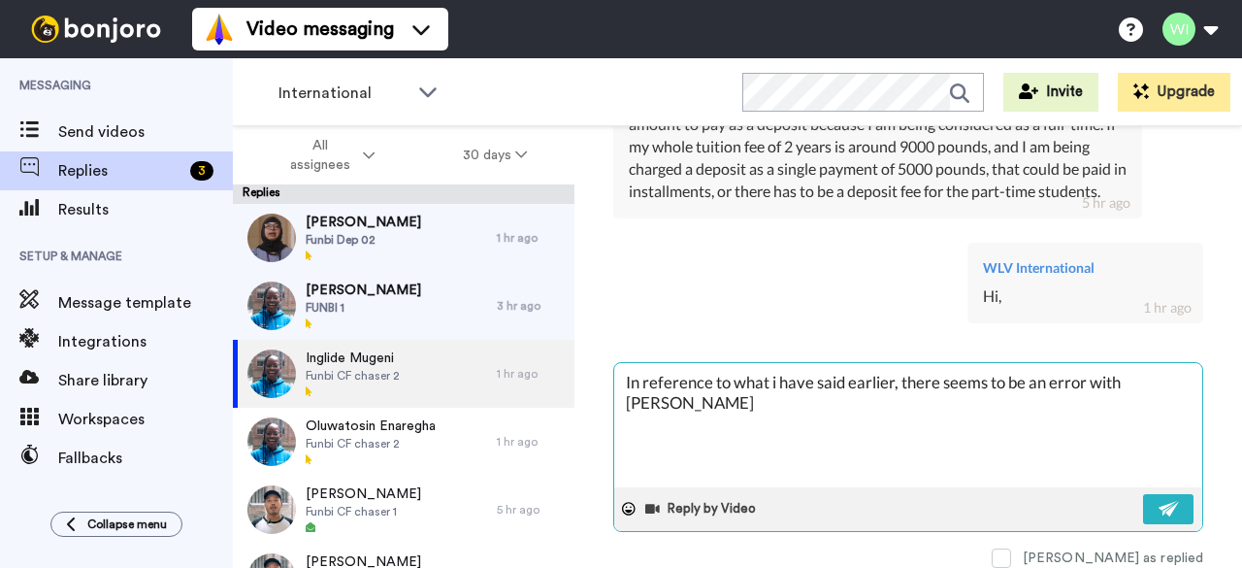
type textarea "x"
type textarea "In reference to what i have said earlier, there seems to be an error with you"
type textarea "x"
type textarea "In reference to what i have said earlier, there seems to be an error with yout"
type textarea "x"
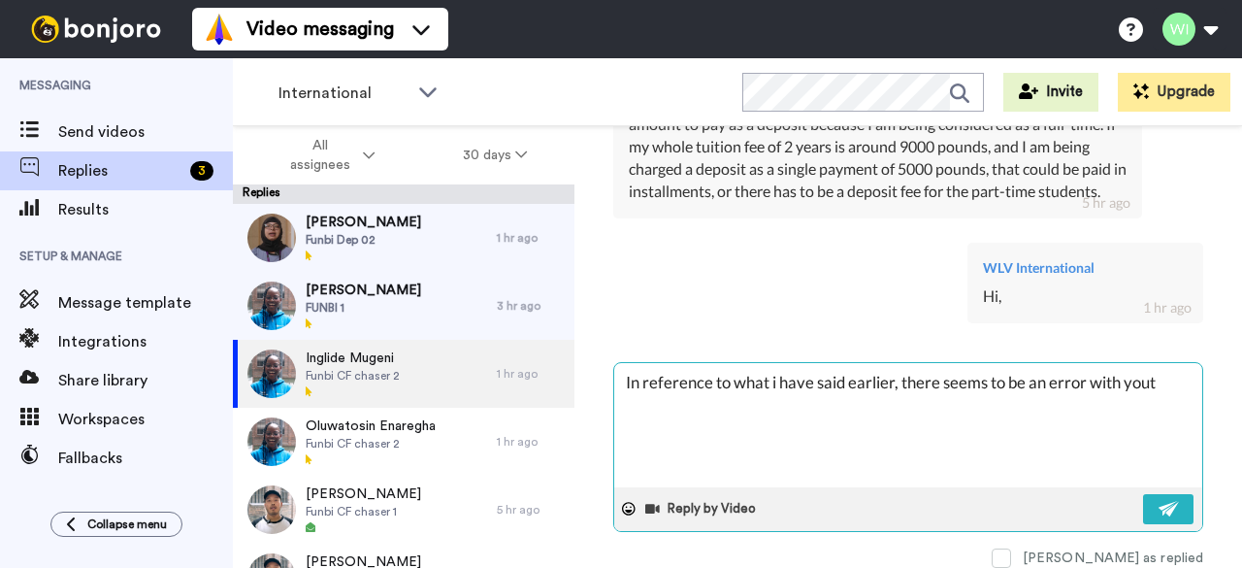
type textarea "In reference to what i have said earlier, there seems to be an error with you"
type textarea "x"
type textarea "In reference to what i have said earlier, there seems to be an error with your"
type textarea "x"
type textarea "In reference to what i have said earlier, there seems to be an error with your"
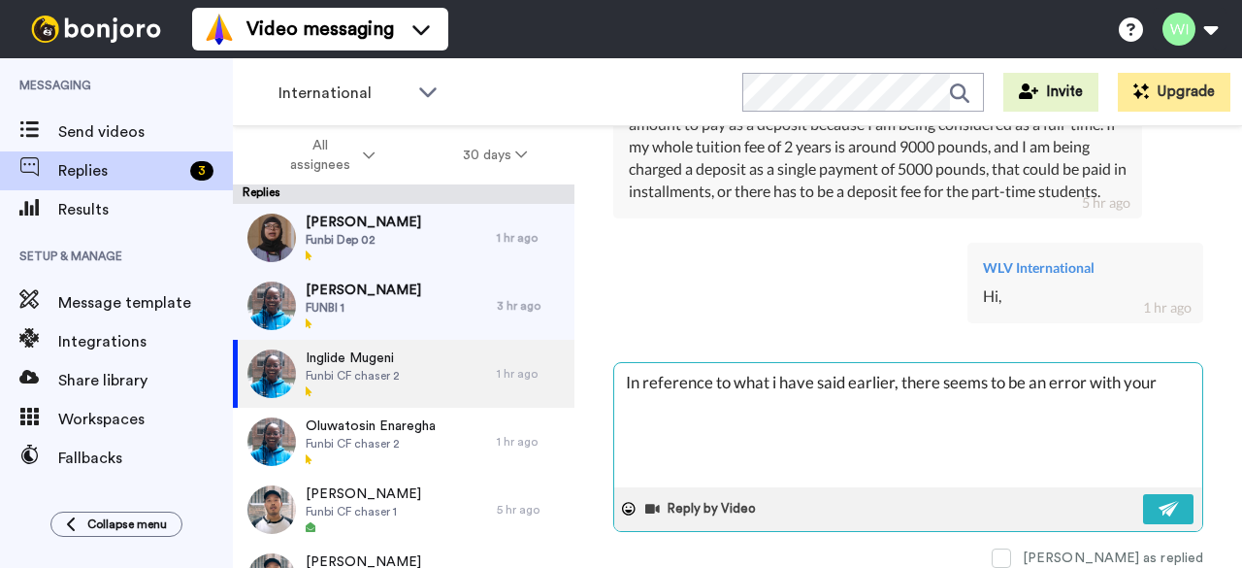
type textarea "x"
type textarea "In reference to what i have said earlier, there seems to be an error with your o"
type textarea "x"
type textarea "In reference to what i have said earlier, there seems to be an error with your …"
type textarea "x"
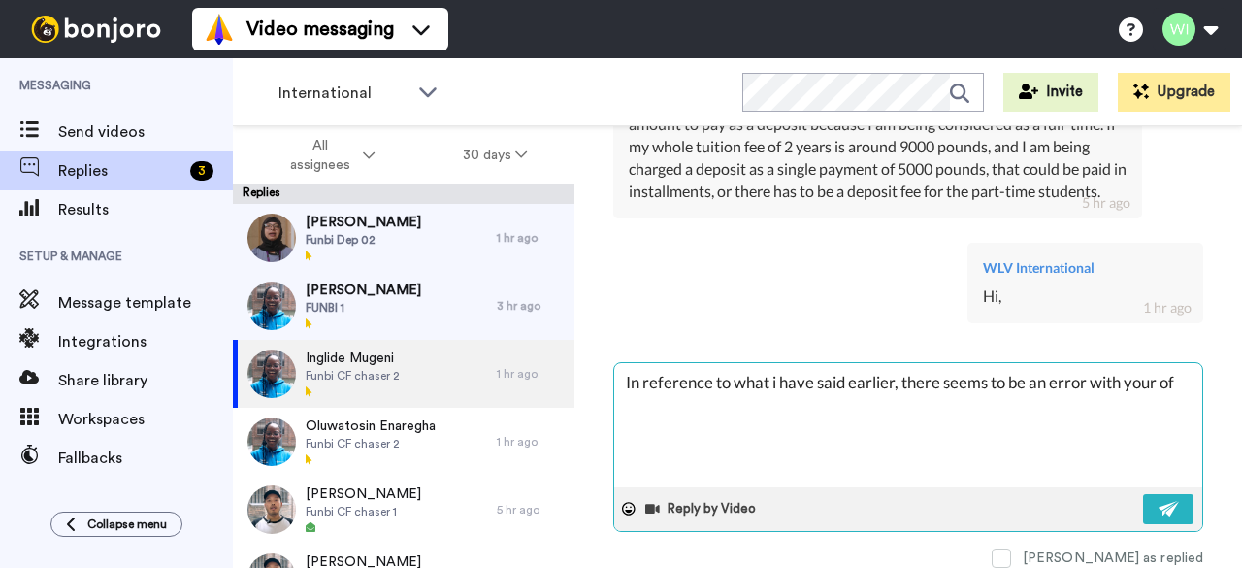
type textarea "In reference to what i have said earlier, there seems to be an error with your …"
type textarea "x"
type textarea "In reference to what i have said earlier, there seems to be an error with your …"
type textarea "x"
type textarea "In reference to what i have said earlier, there seems to be an error with your …"
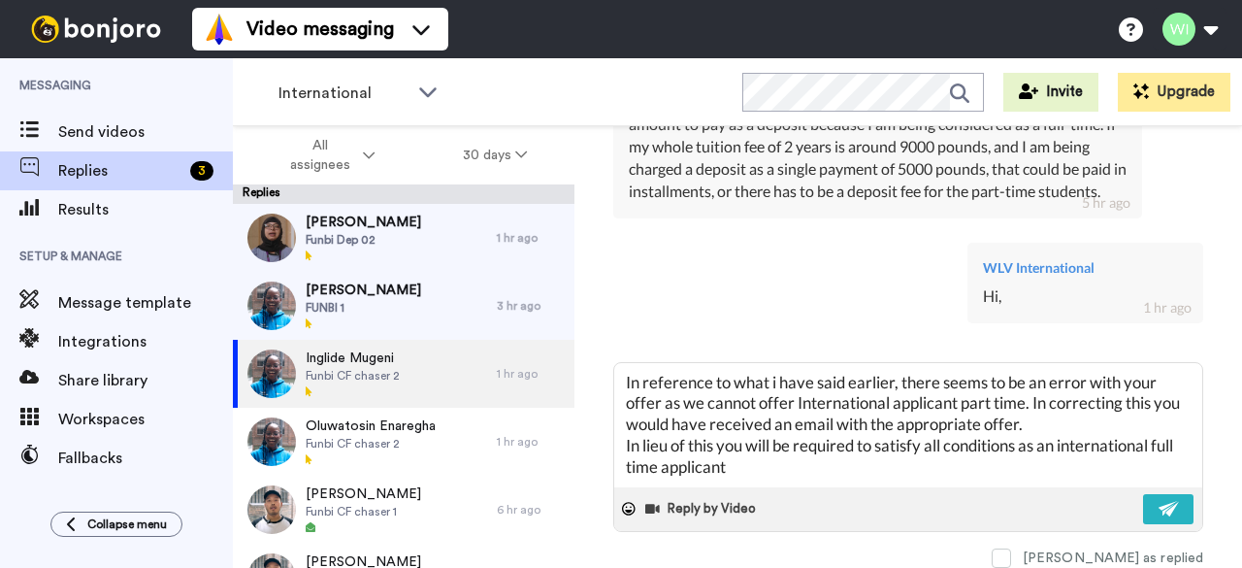
scroll to position [1993, 0]
click at [574, 83] on div "International WORKSPACES View all All Default Task List Default International +…" at bounding box center [737, 92] width 1009 height 68
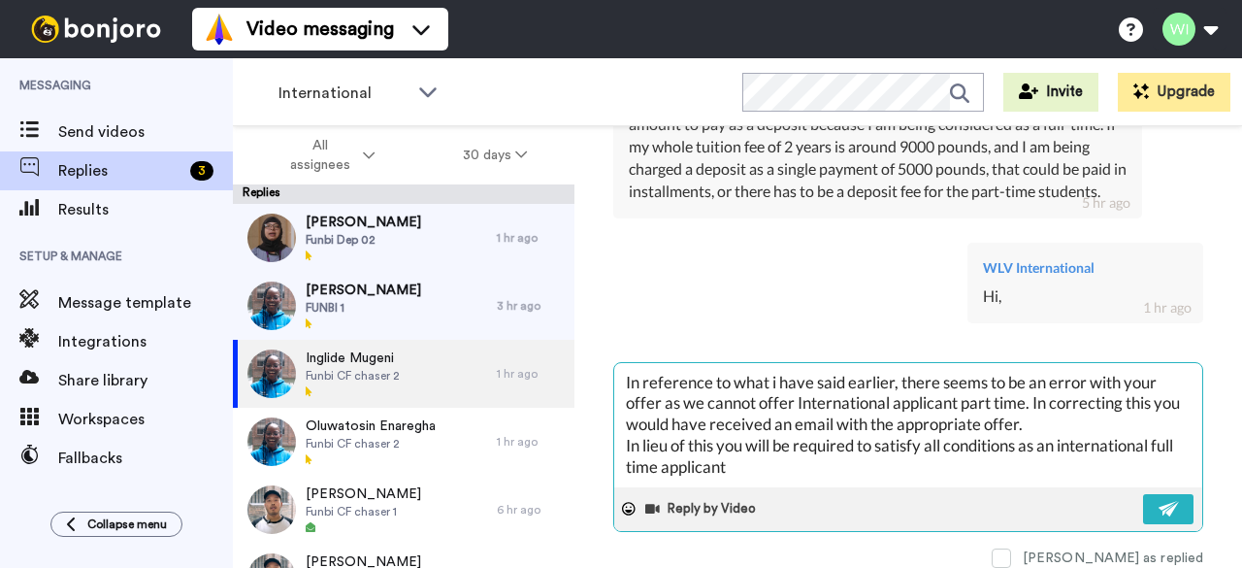
click at [768, 465] on textarea "In reference to what i have said earlier, there seems to be an error with your …" at bounding box center [908, 425] width 588 height 124
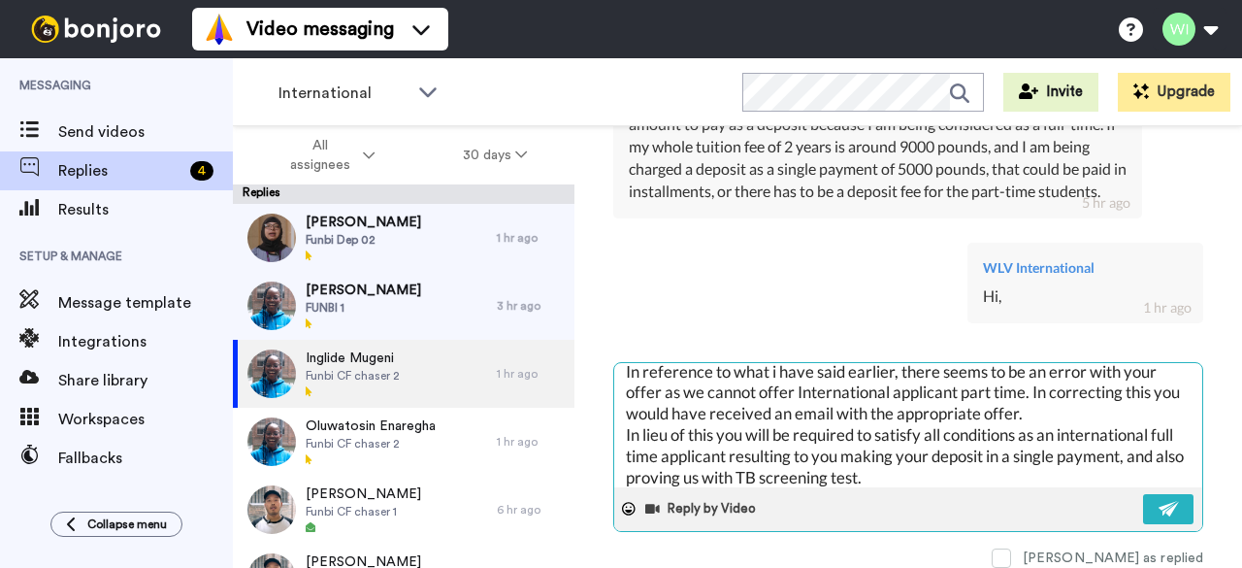
scroll to position [31, 0]
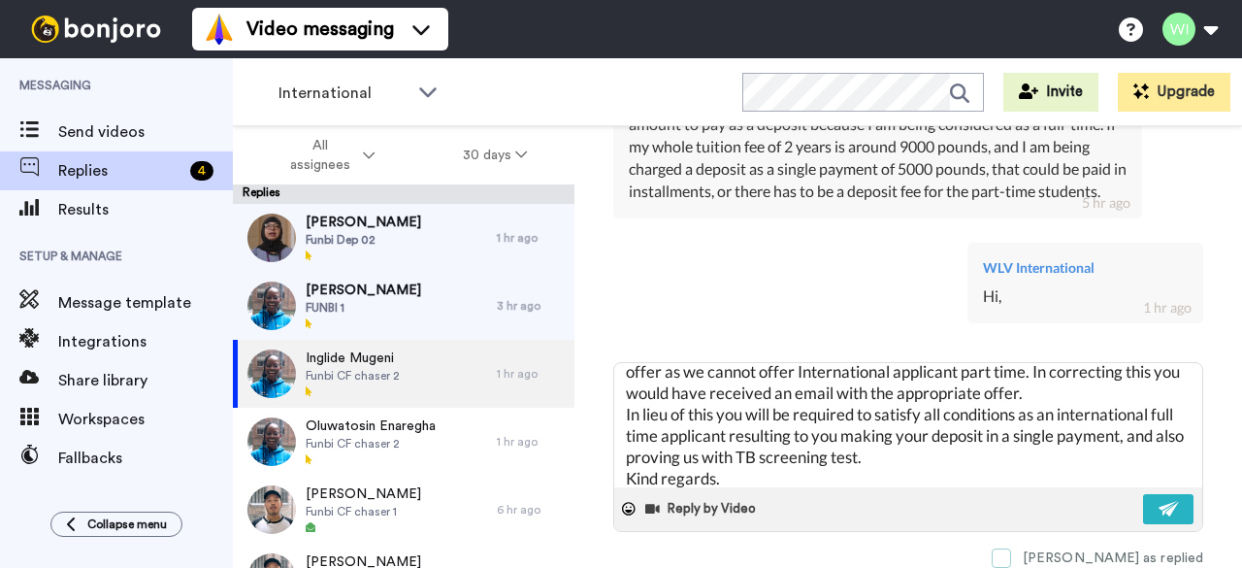
click at [1011, 549] on span at bounding box center [1001, 557] width 19 height 19
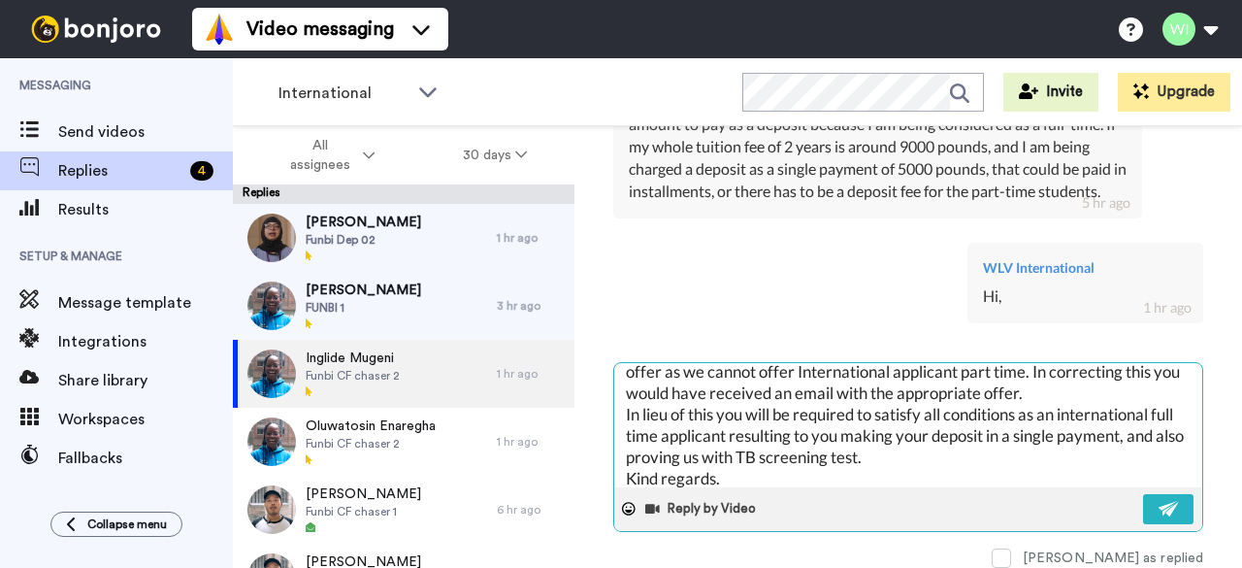
scroll to position [0, 0]
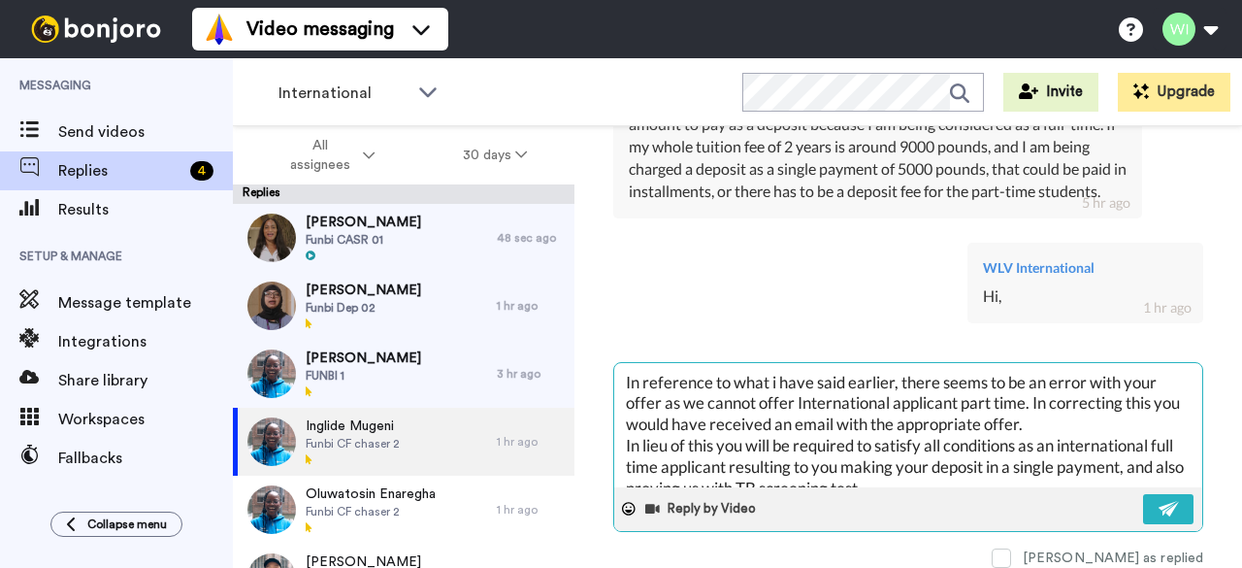
click at [1168, 398] on textarea "In reference to what i have said earlier, there seems to be an error with your …" at bounding box center [908, 425] width 588 height 124
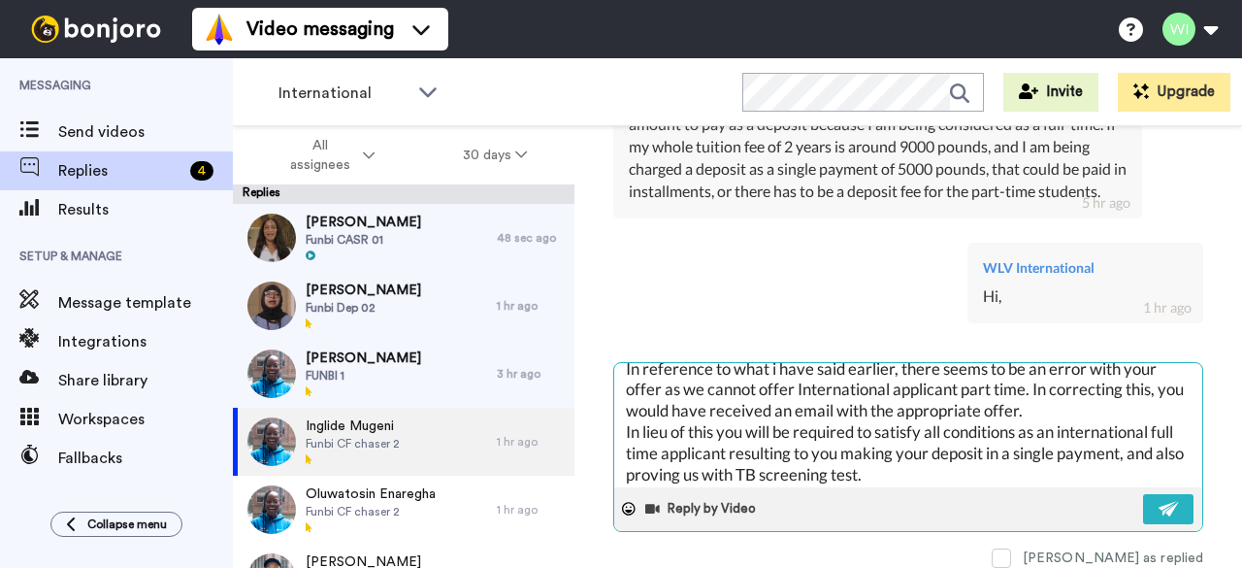
scroll to position [41, 0]
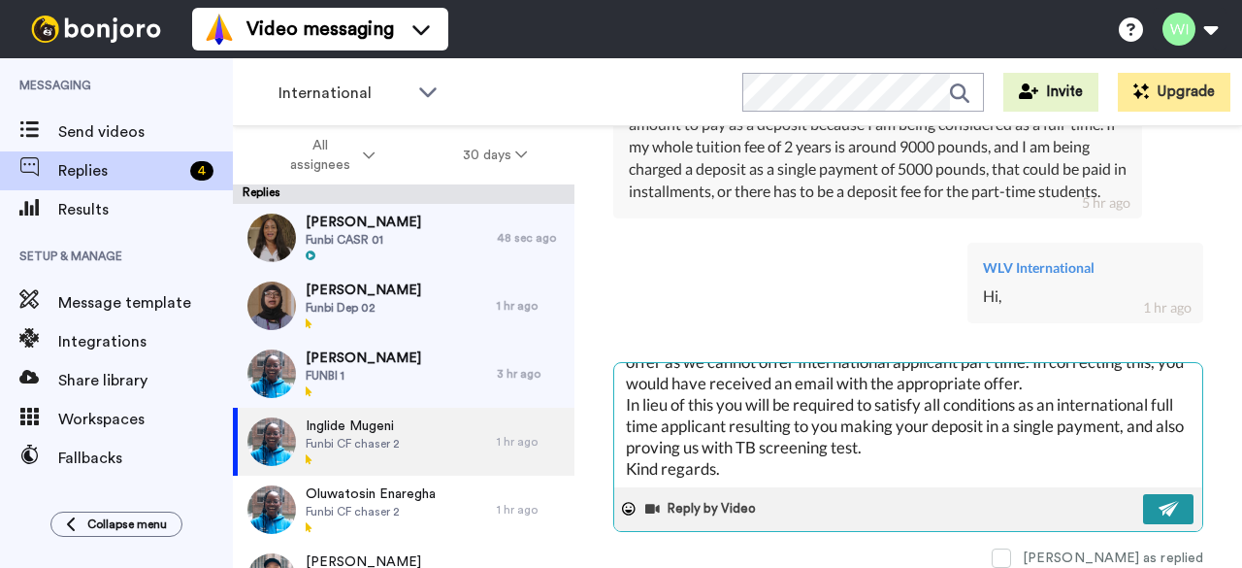
click at [1167, 495] on button at bounding box center [1168, 509] width 50 height 30
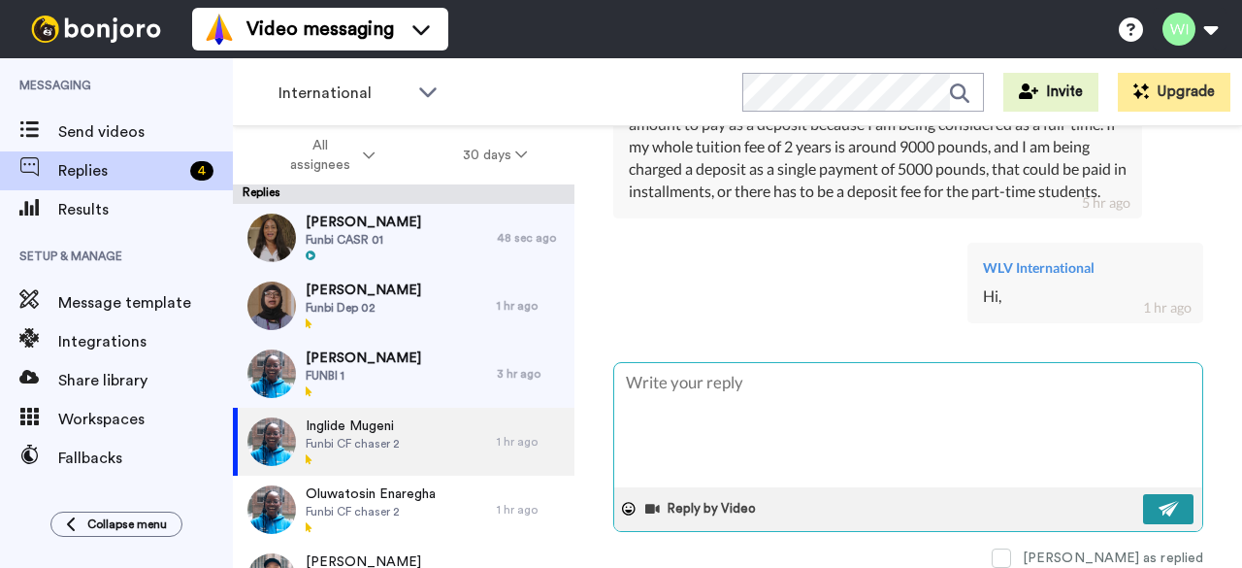
scroll to position [0, 0]
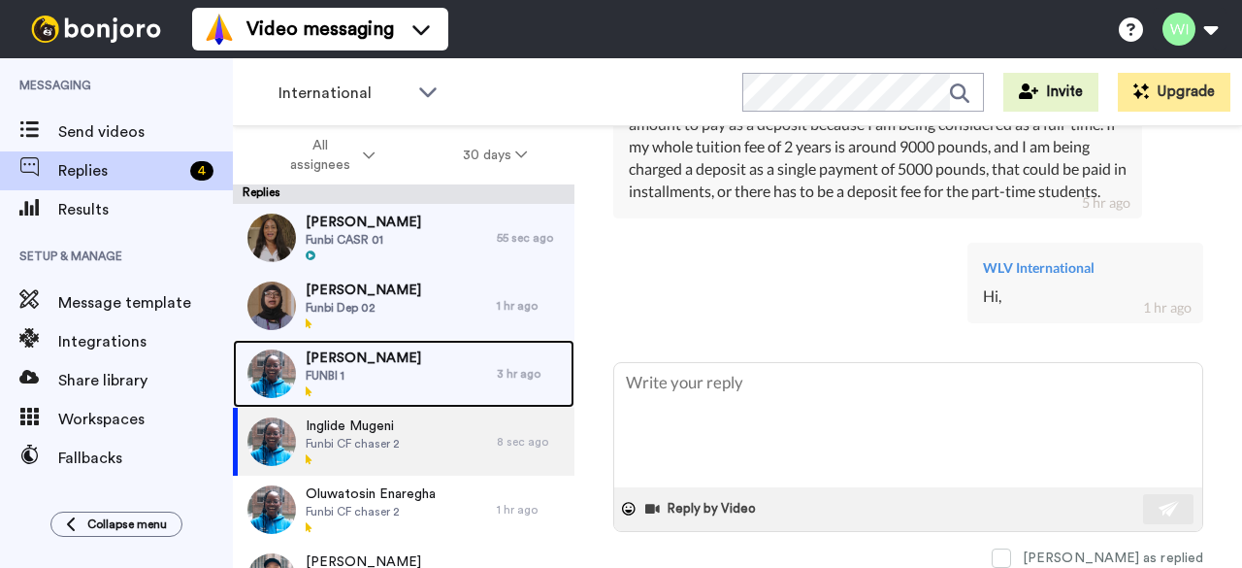
click at [437, 352] on div "[PERSON_NAME] FUNBI 1" at bounding box center [365, 374] width 264 height 68
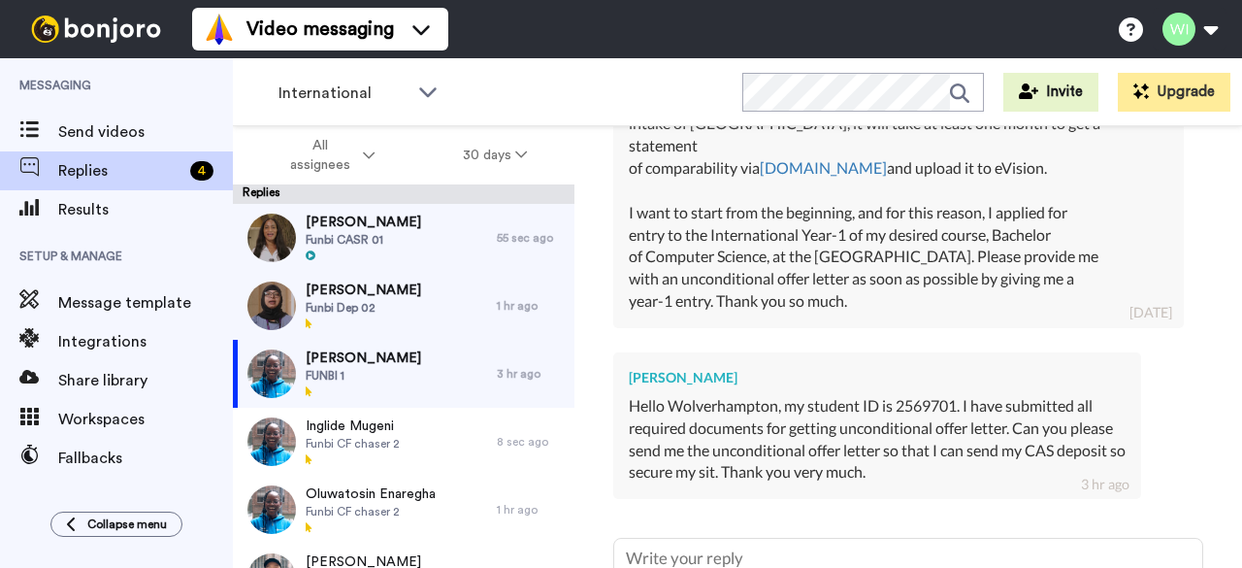
scroll to position [2612, 0]
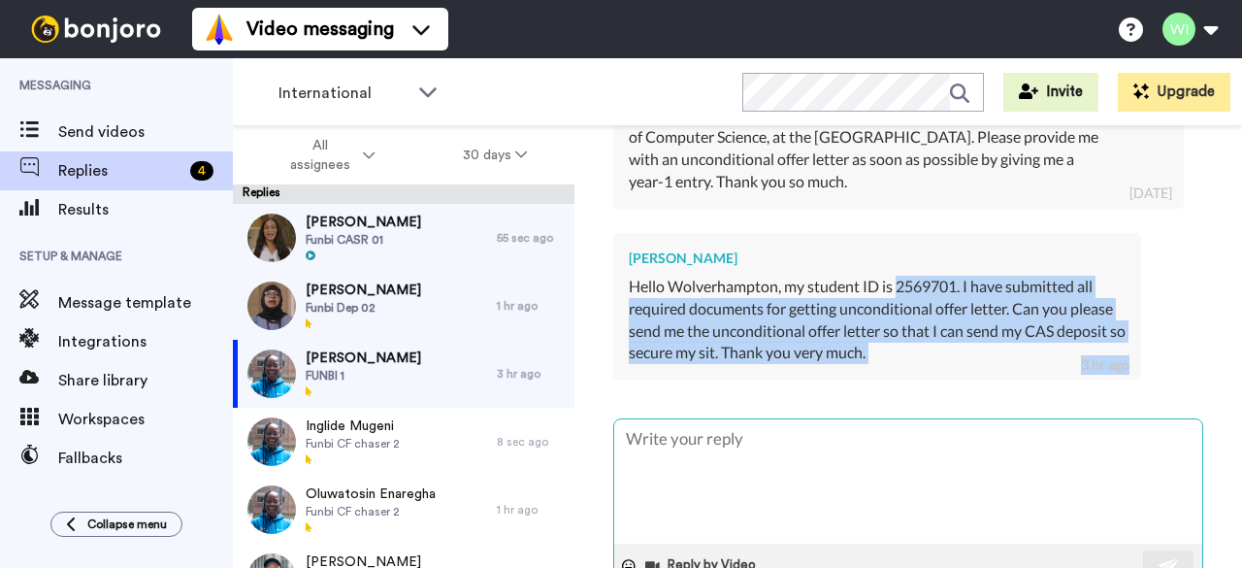
drag, startPoint x: 899, startPoint y: 215, endPoint x: 807, endPoint y: 386, distance: 195.0
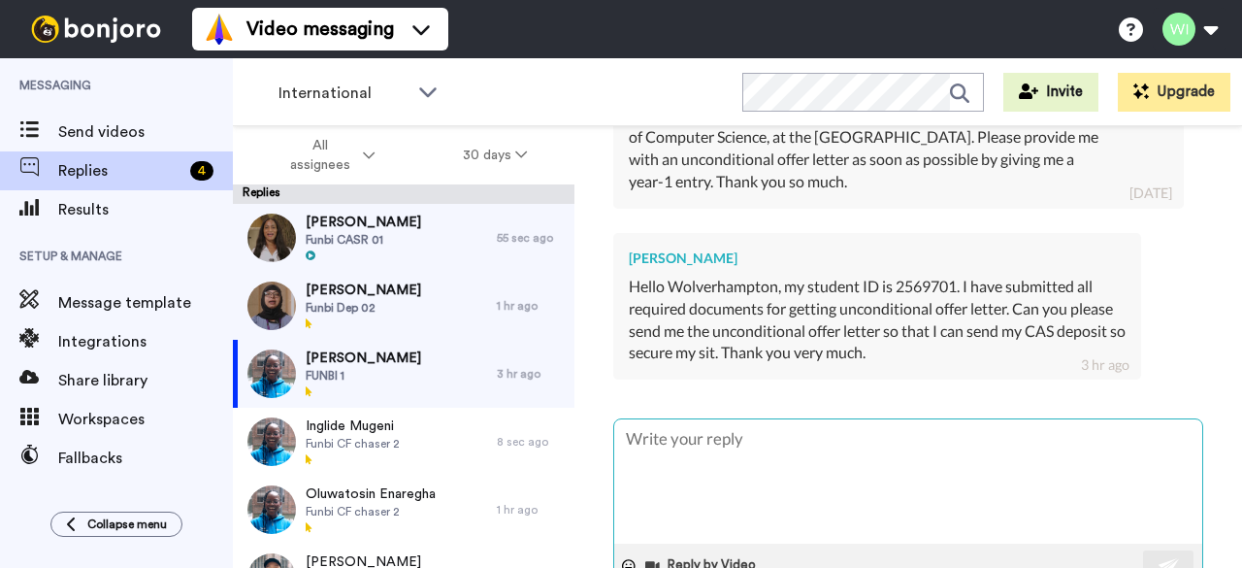
click at [807, 419] on textarea at bounding box center [908, 481] width 588 height 124
click at [659, 419] on textarea "Can i confirm when you uploaded all required document" at bounding box center [908, 481] width 588 height 124
click at [1021, 419] on textarea "Can I confirm when you uploaded all required document" at bounding box center [908, 481] width 588 height 124
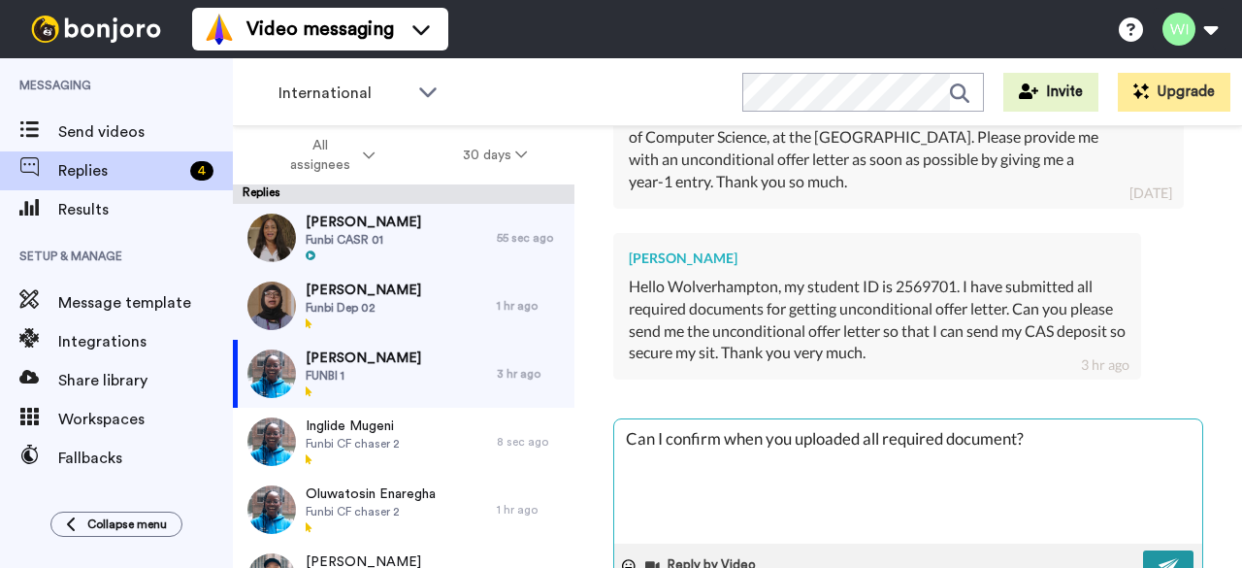
click at [1159, 558] on img at bounding box center [1169, 566] width 21 height 16
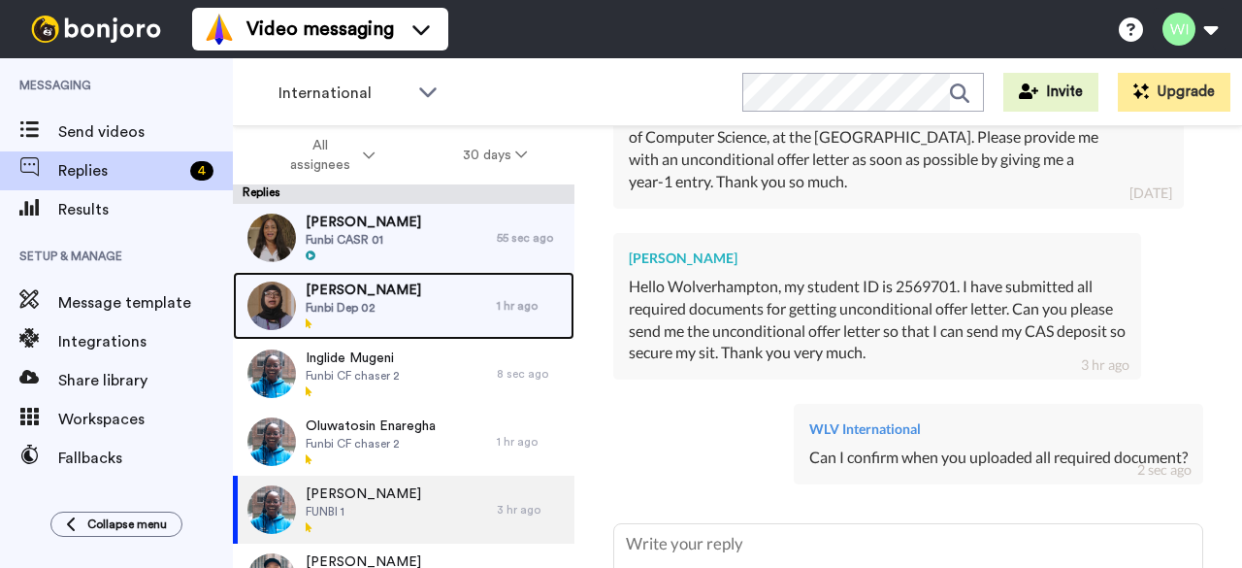
click at [404, 293] on div "[PERSON_NAME] Funbi Dep 02" at bounding box center [365, 306] width 264 height 68
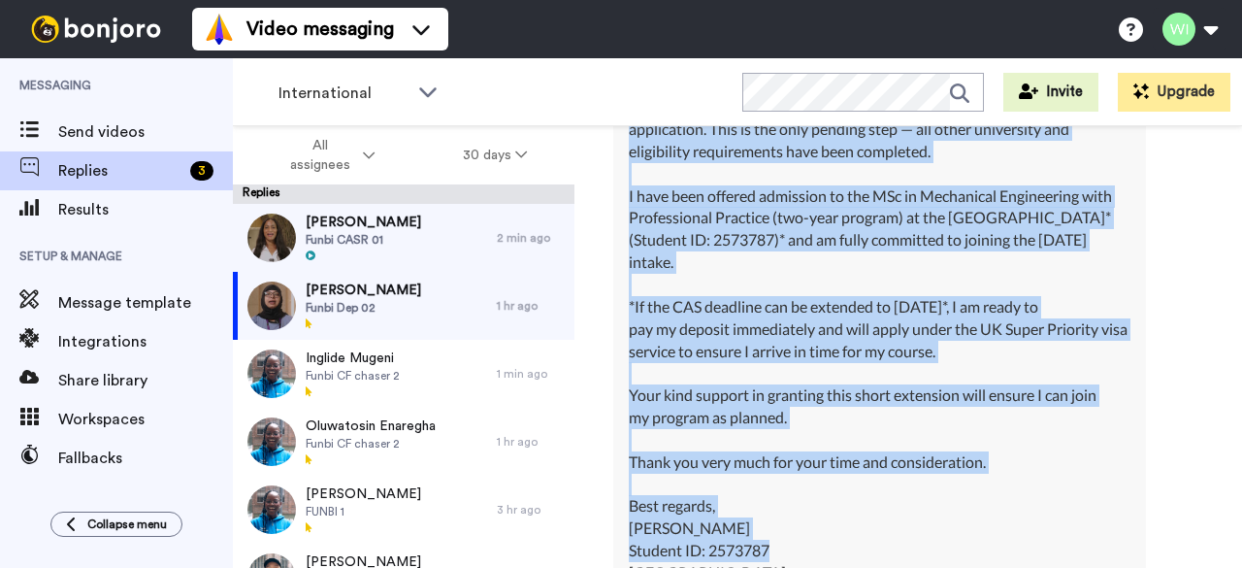
scroll to position [1732, 0]
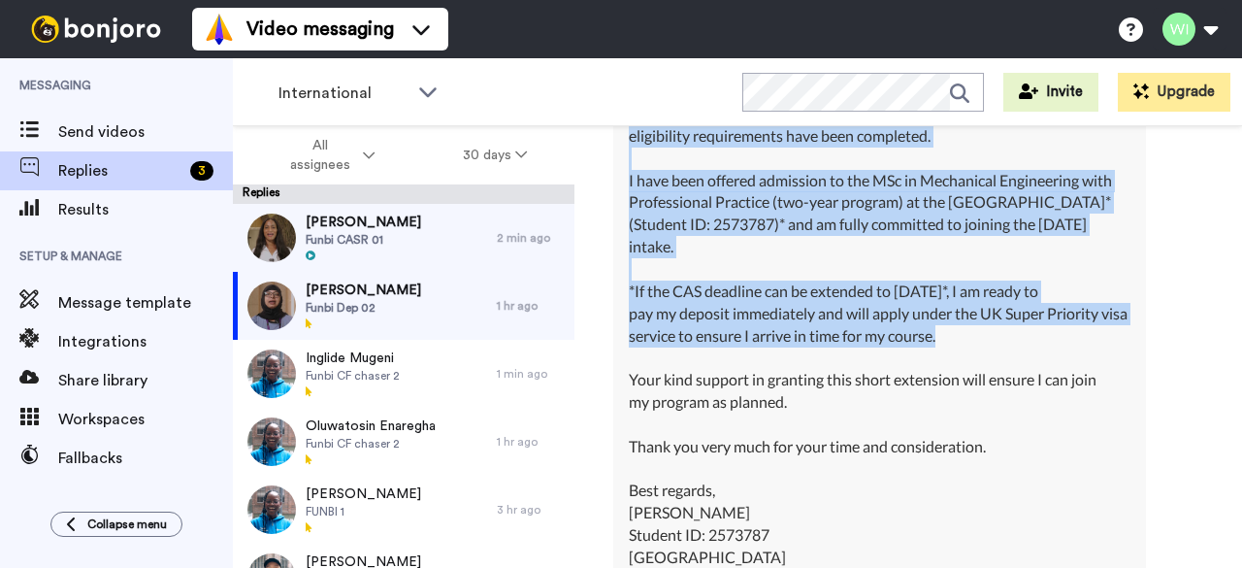
drag, startPoint x: 630, startPoint y: 424, endPoint x: 961, endPoint y: 399, distance: 332.0
click at [961, 399] on div "Dear [Admissions/International Office], I hope you are doing well. I am writing…" at bounding box center [880, 248] width 502 height 732
copy div "I hope you are doing well. I am writing to request an extension for my CAS dead…"
click at [580, 310] on div "[PERSON_NAME] Nokia Bell Labs Delete Open original Resend Funbi Dep 02 : 2 hr a…" at bounding box center [909, 381] width 668 height 510
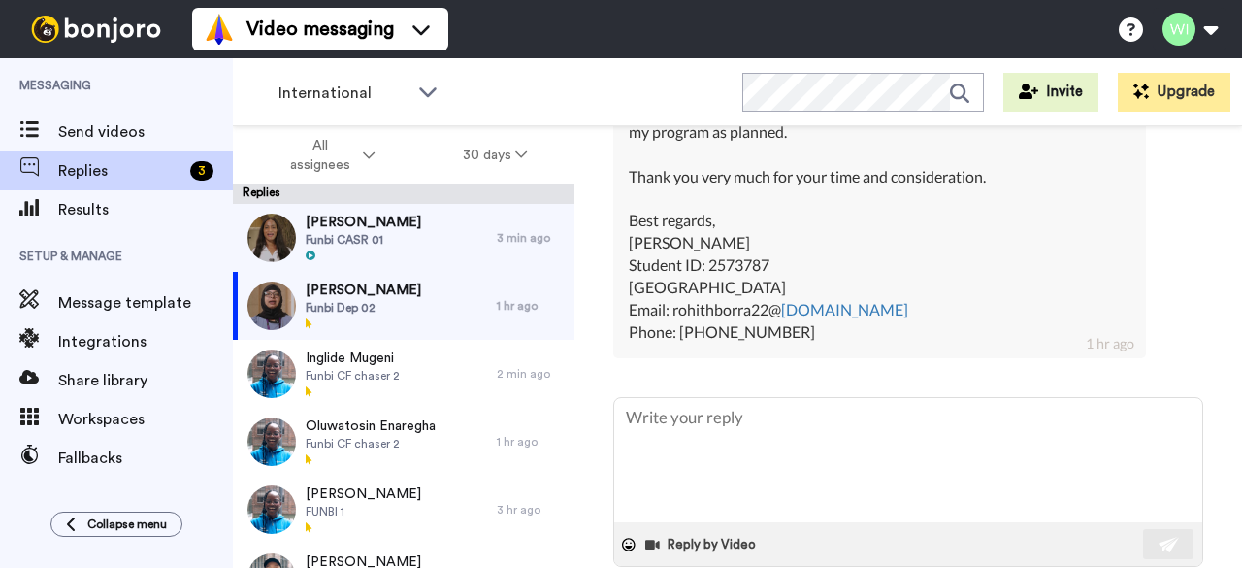
scroll to position [2114, 0]
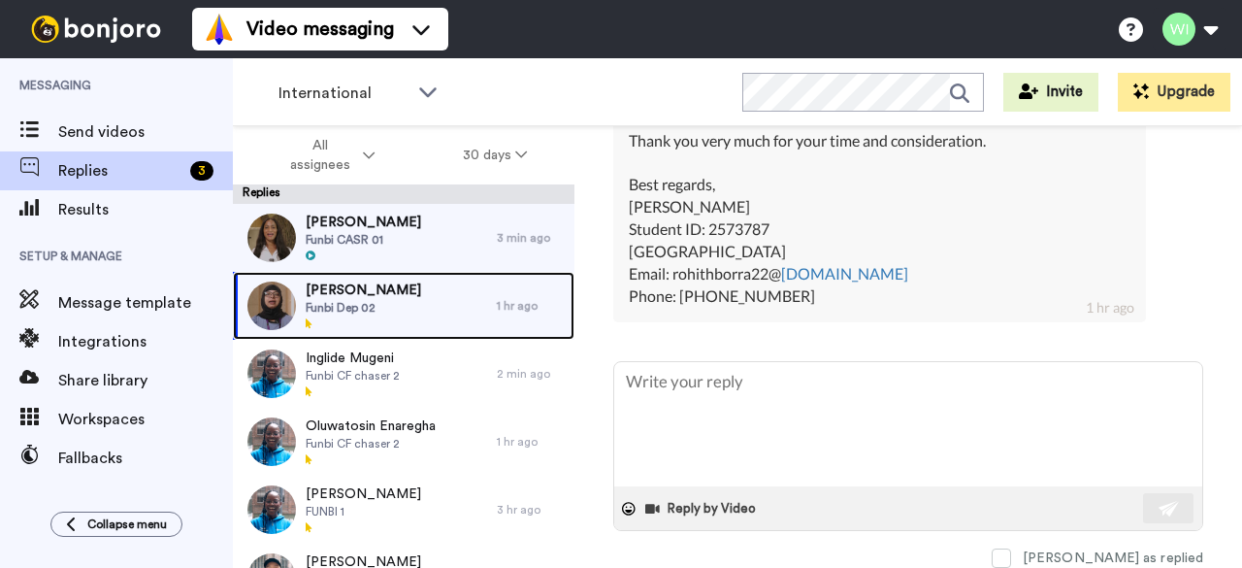
click at [339, 303] on span "Funbi Dep 02" at bounding box center [364, 308] width 116 height 16
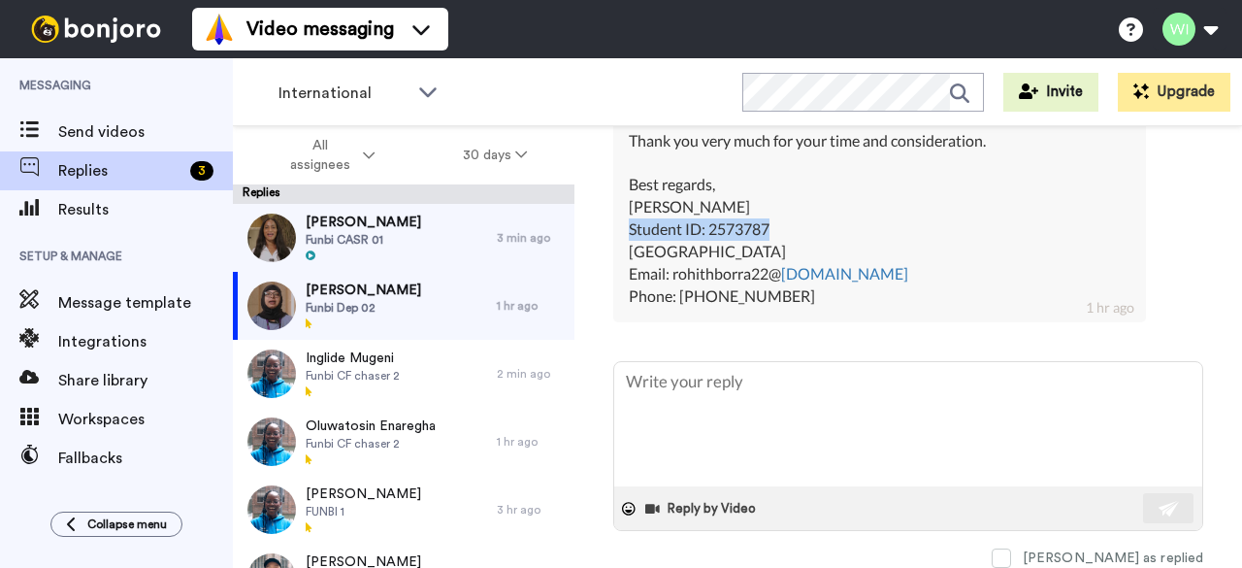
drag, startPoint x: 630, startPoint y: 220, endPoint x: 773, endPoint y: 218, distance: 142.7
copy div "Student ID: 2573787"
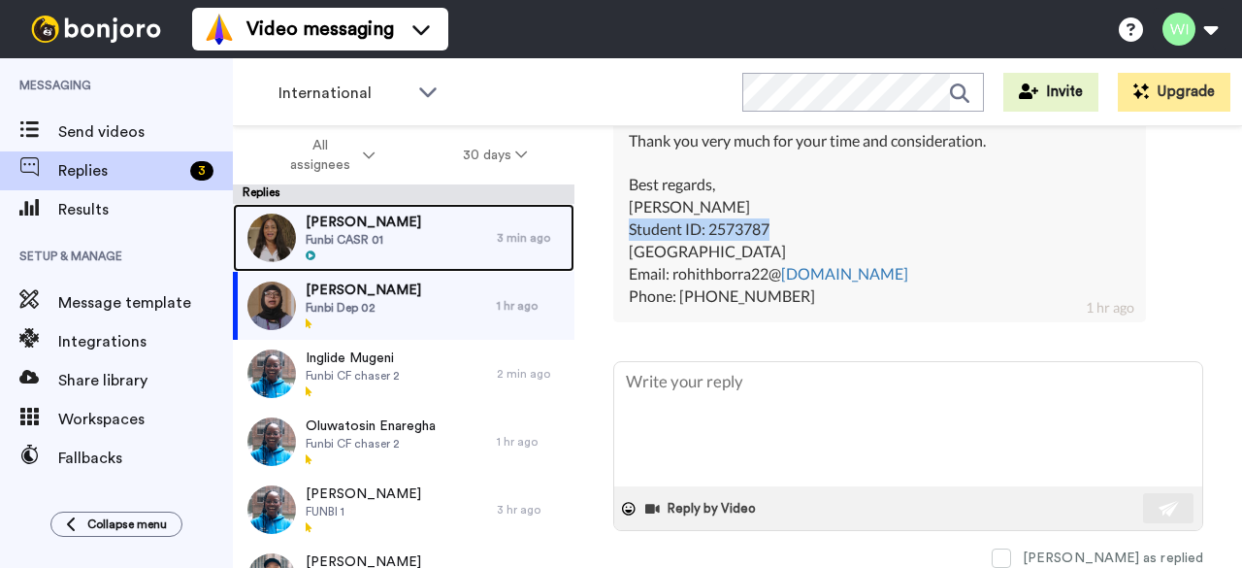
click at [443, 246] on div "[PERSON_NAME] Funbi CASR 01" at bounding box center [365, 238] width 264 height 68
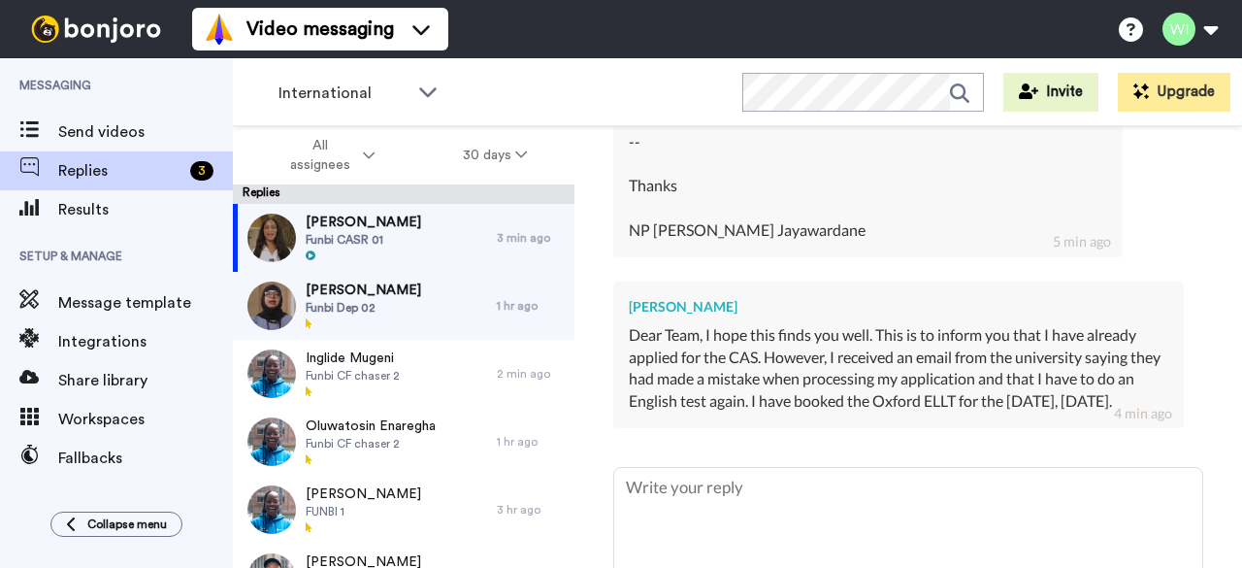
scroll to position [1141, 0]
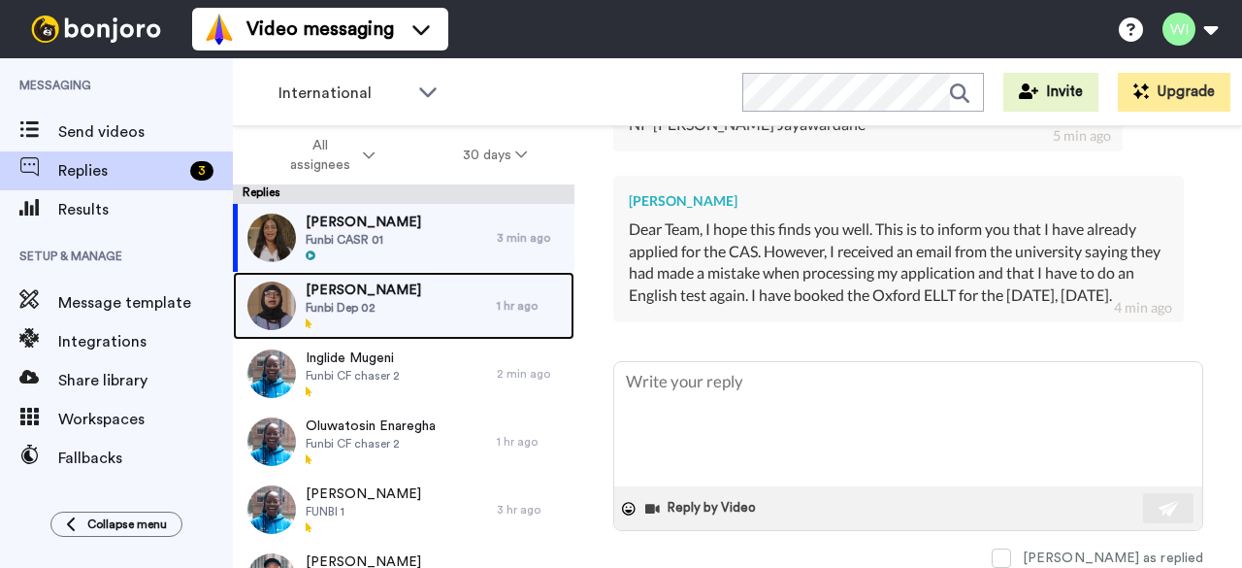
click at [311, 314] on span "Funbi Dep 02" at bounding box center [364, 308] width 116 height 16
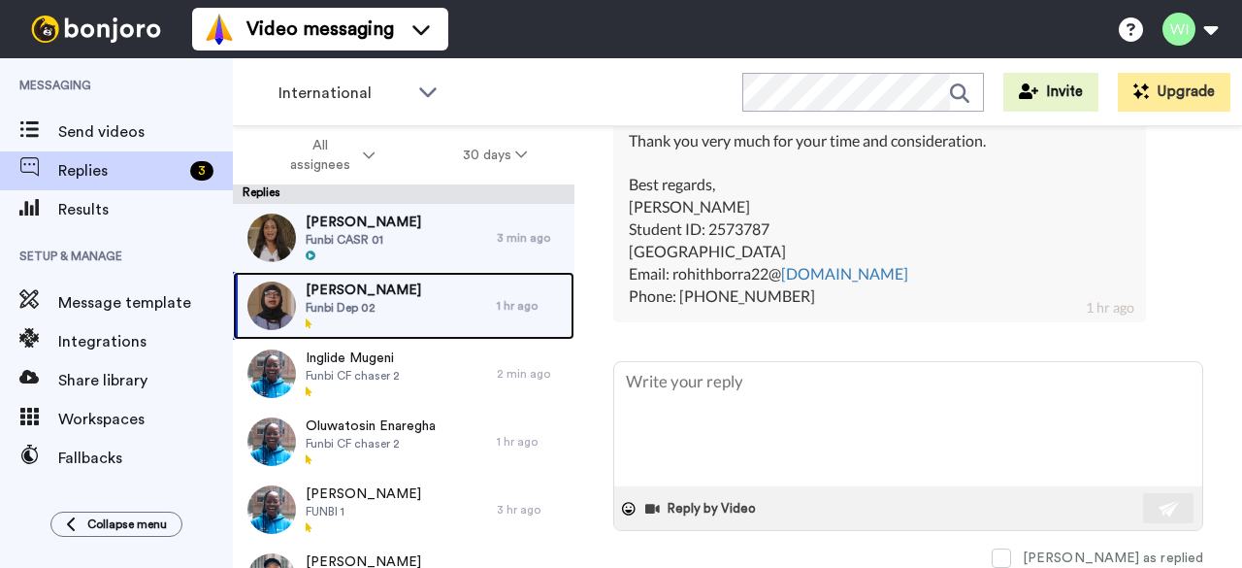
scroll to position [2114, 0]
click at [382, 300] on span "Funbi Dep 02" at bounding box center [364, 308] width 116 height 16
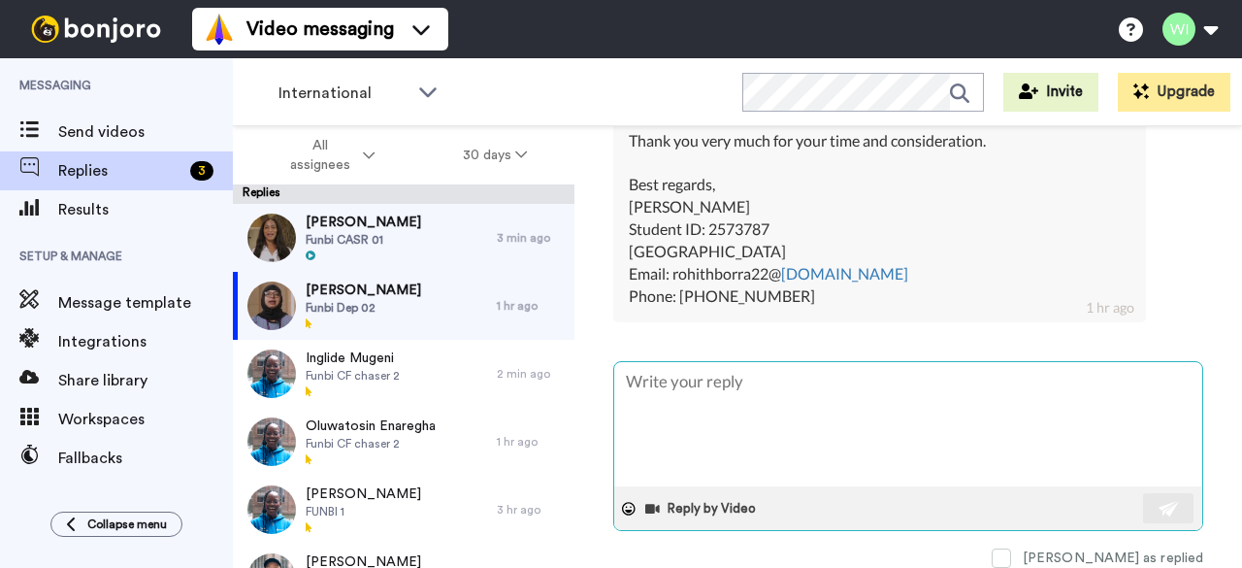
click at [756, 386] on textarea at bounding box center [908, 424] width 588 height 124
click at [670, 397] on textarea "Hi, Kindly contact your agent" at bounding box center [908, 424] width 588 height 124
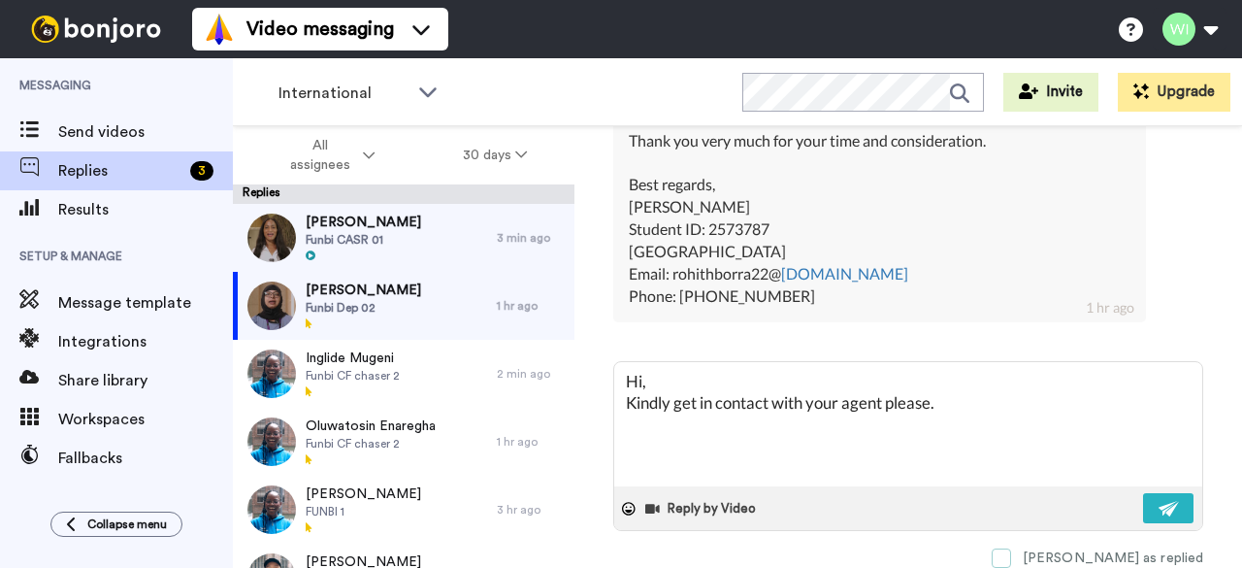
click at [1082, 548] on label "[PERSON_NAME] as replied" at bounding box center [1098, 557] width 212 height 19
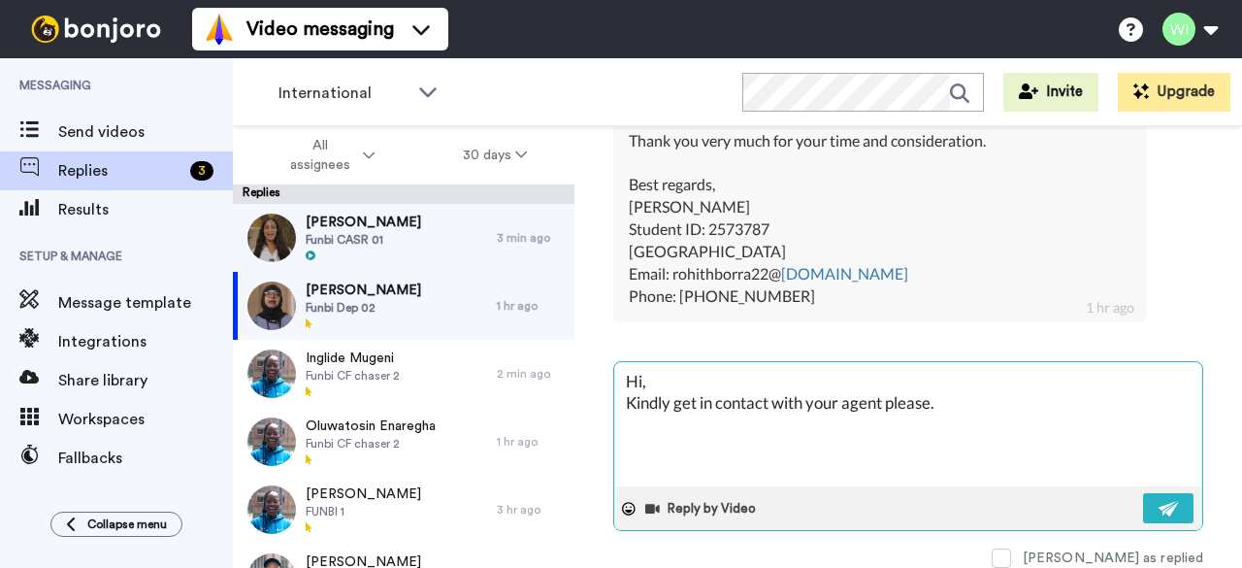
click at [1186, 496] on div "Reply by Video" at bounding box center [908, 508] width 588 height 44
click at [1164, 501] on img at bounding box center [1169, 509] width 21 height 16
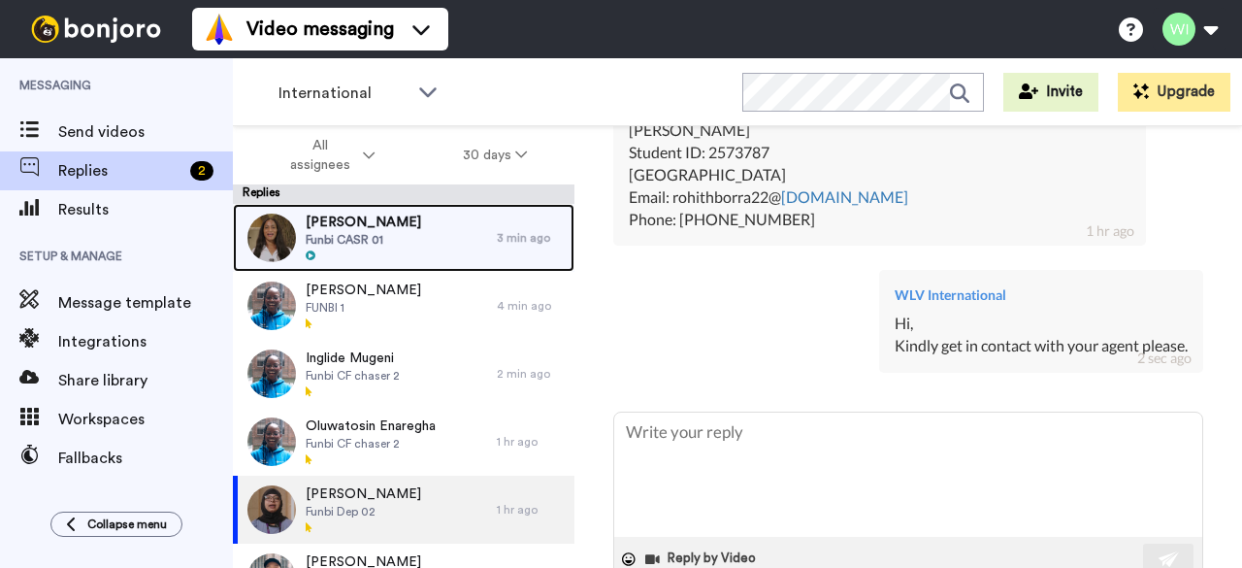
click at [417, 245] on span "Funbi CASR 01" at bounding box center [364, 240] width 116 height 16
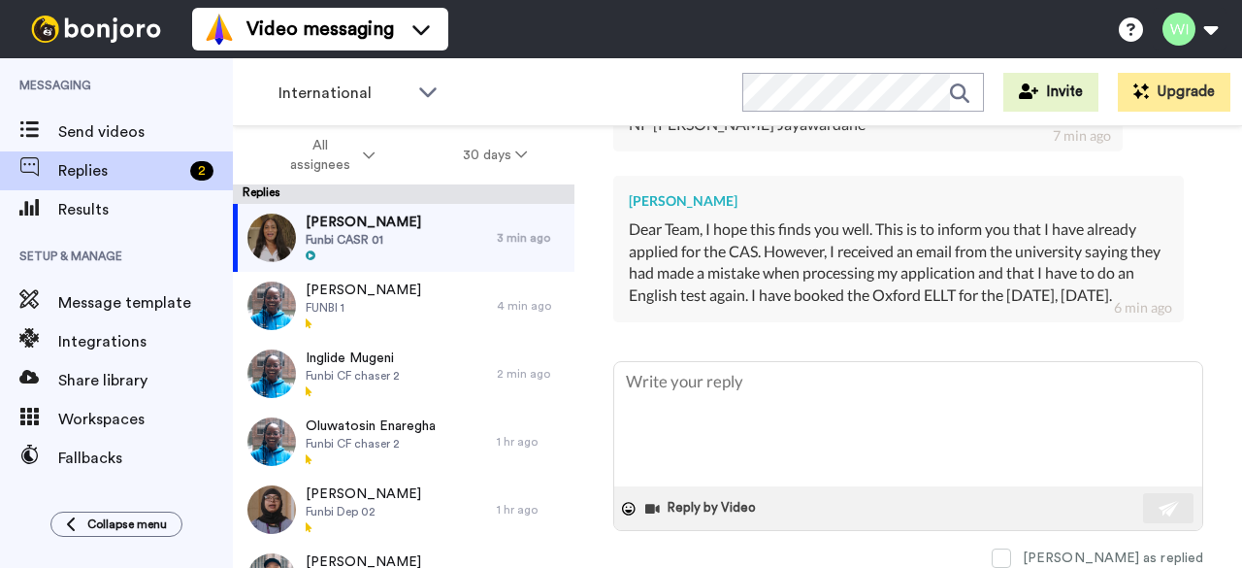
scroll to position [1141, 0]
